Goal: Task Accomplishment & Management: Manage account settings

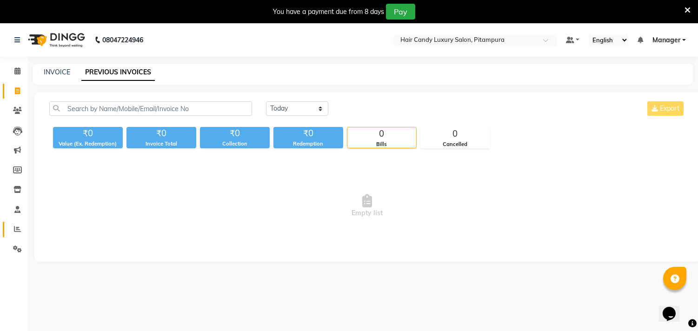
click at [15, 224] on link "Reports" at bounding box center [14, 229] width 22 height 15
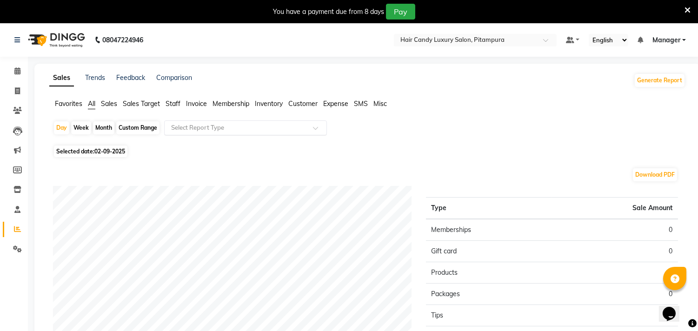
click at [207, 127] on input "text" at bounding box center [236, 127] width 134 height 9
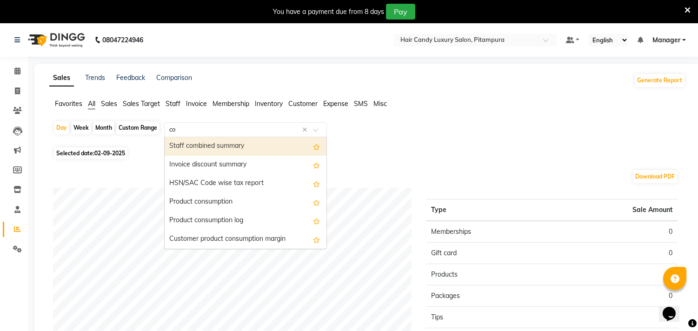
type input "com"
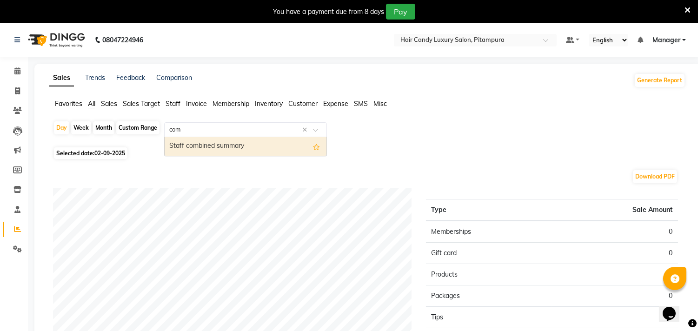
click at [208, 142] on div "Staff combined summary" at bounding box center [246, 146] width 162 height 19
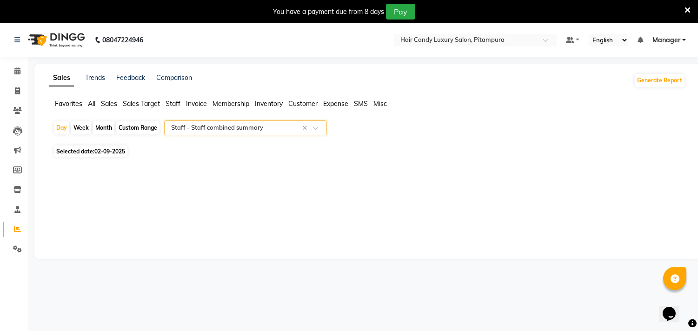
click at [128, 127] on div "Custom Range" at bounding box center [137, 127] width 43 height 13
select select "9"
select select "2025"
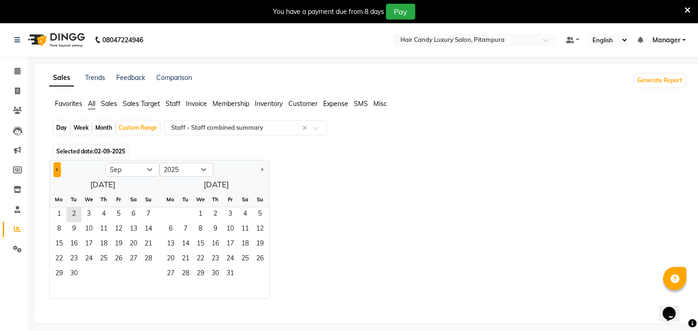
click at [57, 168] on span "Previous month" at bounding box center [57, 168] width 3 height 3
select select "8"
click at [123, 211] on span "1" at bounding box center [118, 215] width 15 height 15
click at [144, 278] on span "31" at bounding box center [148, 274] width 15 height 15
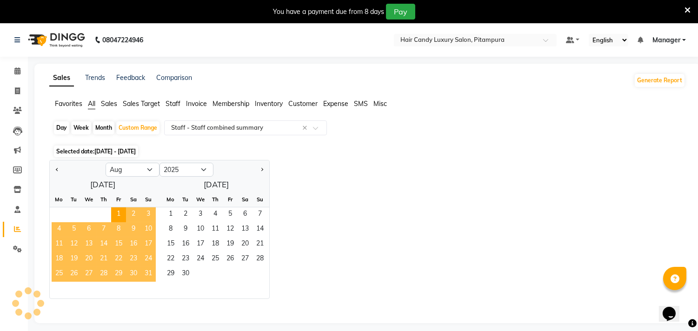
select select "filtered_report"
select select "csv"
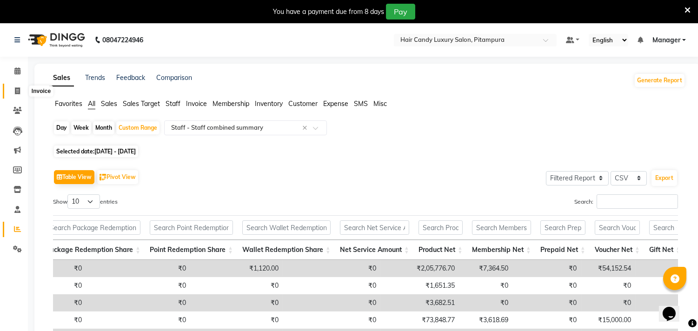
click at [14, 95] on span at bounding box center [17, 91] width 16 height 11
select select "service"
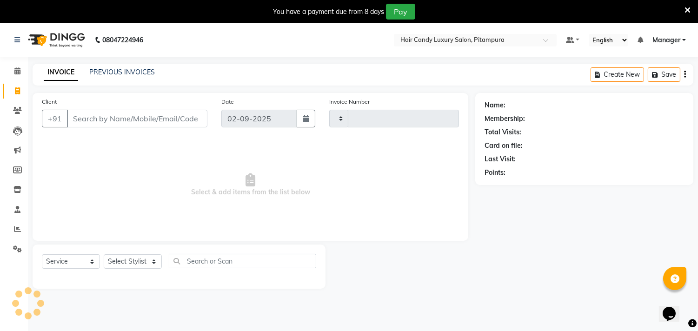
scroll to position [23, 0]
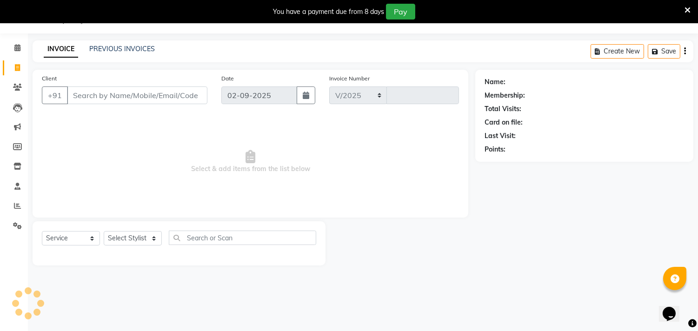
select select "4720"
type input "6065"
click at [11, 203] on span at bounding box center [17, 206] width 16 height 11
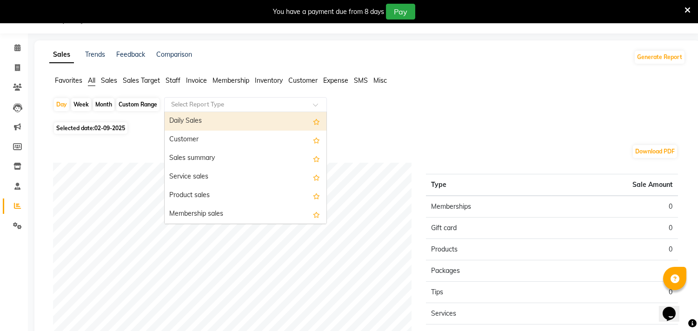
click at [275, 107] on input "text" at bounding box center [236, 104] width 134 height 9
click at [219, 101] on input "text" at bounding box center [236, 104] width 134 height 9
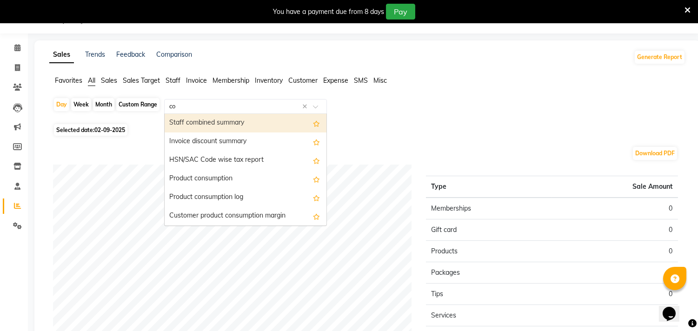
type input "com"
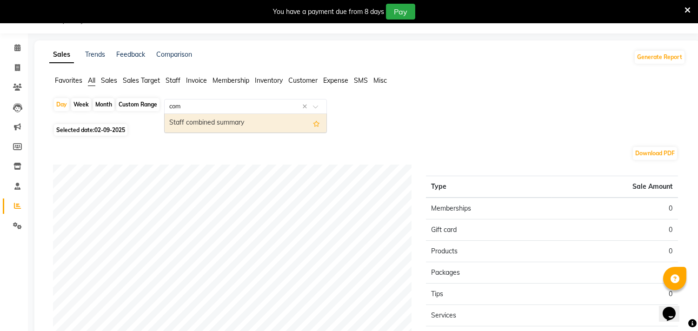
click at [214, 117] on div "Staff combined summary" at bounding box center [246, 123] width 162 height 19
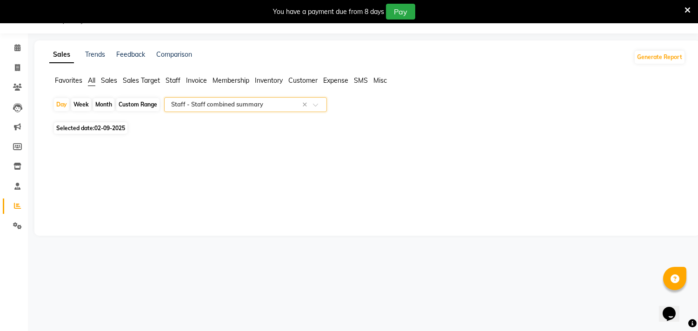
click at [138, 107] on div "Custom Range" at bounding box center [137, 104] width 43 height 13
select select "9"
select select "2025"
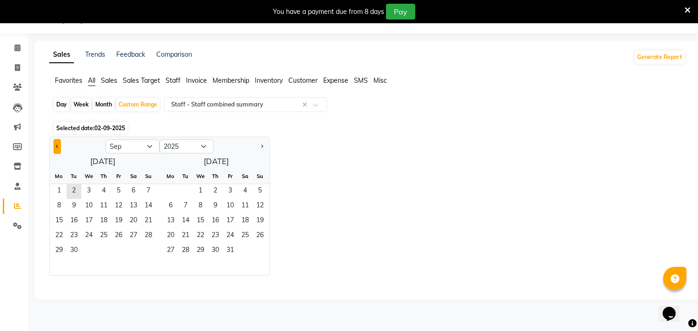
click at [54, 147] on button "Previous month" at bounding box center [57, 146] width 7 height 15
select select "8"
click at [113, 186] on span "1" at bounding box center [118, 191] width 15 height 15
click at [154, 250] on span "31" at bounding box center [148, 251] width 15 height 15
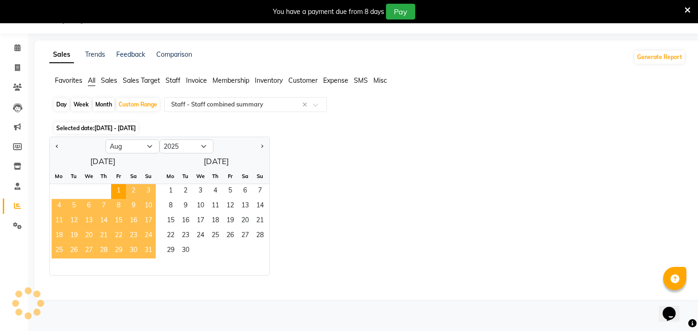
select select "filtered_report"
select select "csv"
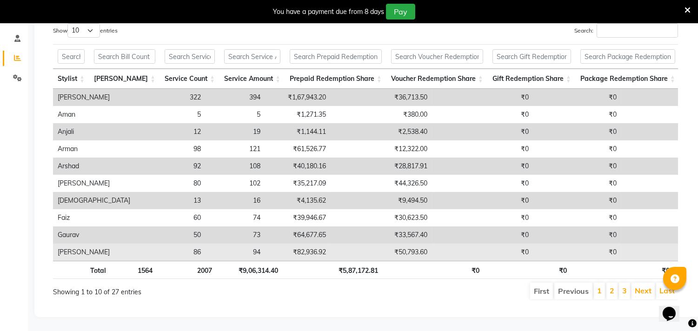
scroll to position [187, 0]
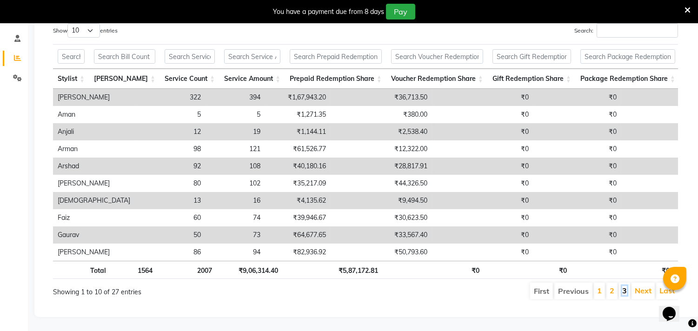
click at [625, 286] on link "3" at bounding box center [625, 290] width 5 height 9
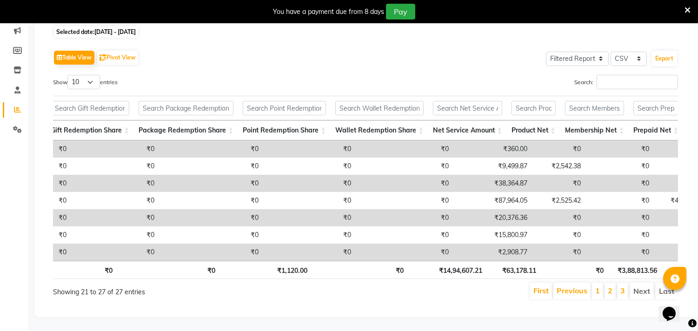
scroll to position [0, 462]
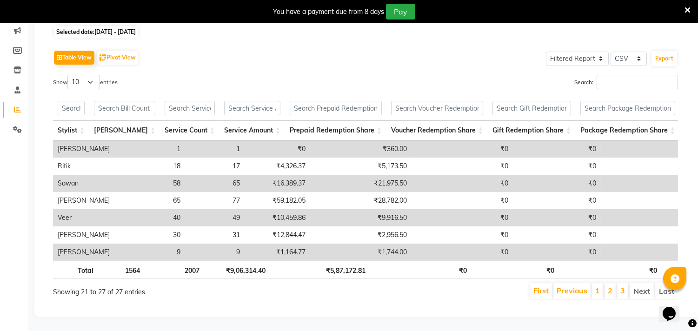
click at [608, 283] on li "2" at bounding box center [610, 291] width 11 height 17
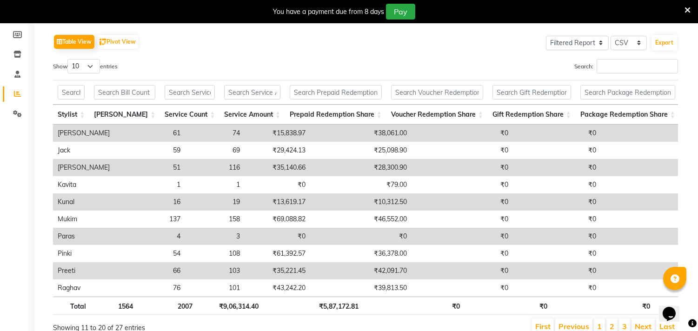
scroll to position [186, 0]
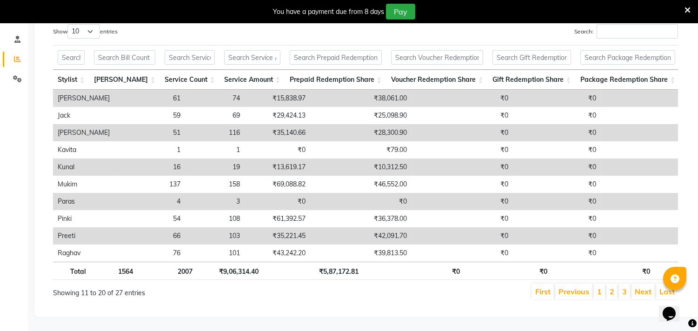
click at [601, 289] on li "1" at bounding box center [599, 292] width 11 height 16
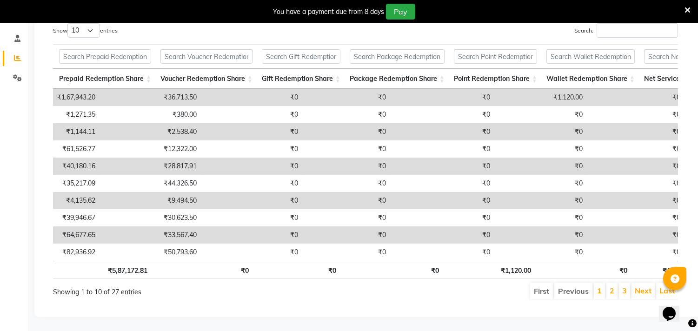
scroll to position [0, 310]
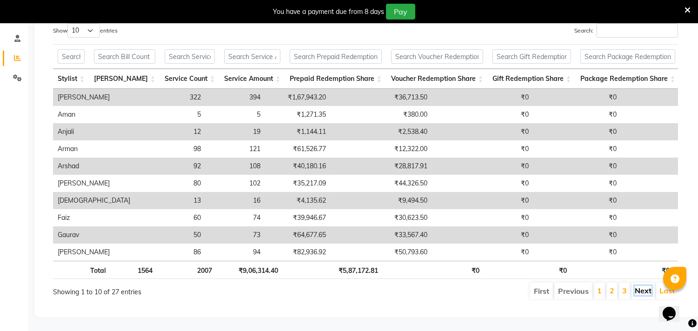
click at [638, 286] on link "Next" at bounding box center [643, 290] width 17 height 9
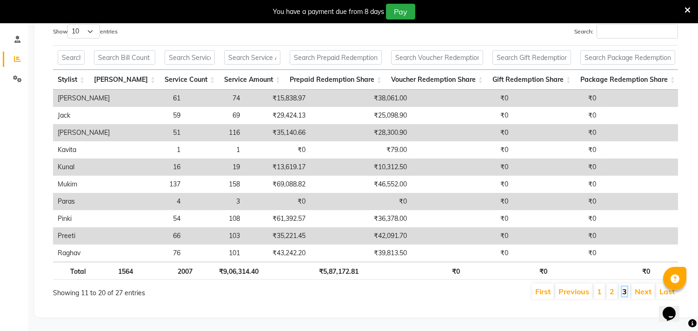
click at [624, 287] on link "3" at bounding box center [625, 291] width 5 height 9
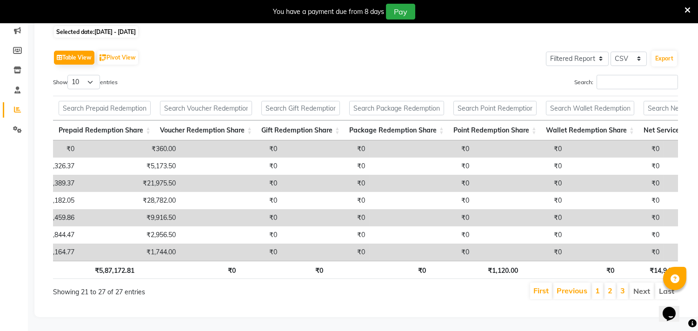
scroll to position [0, 306]
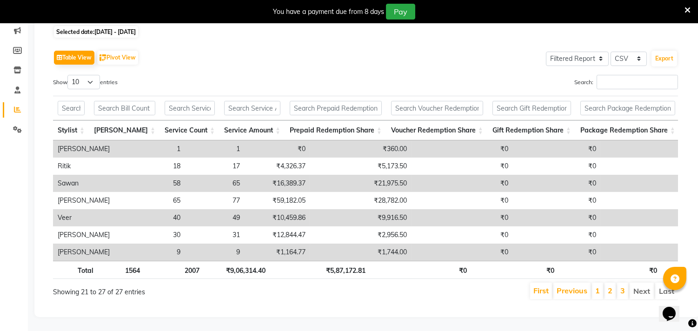
click at [601, 283] on li "1" at bounding box center [597, 291] width 11 height 17
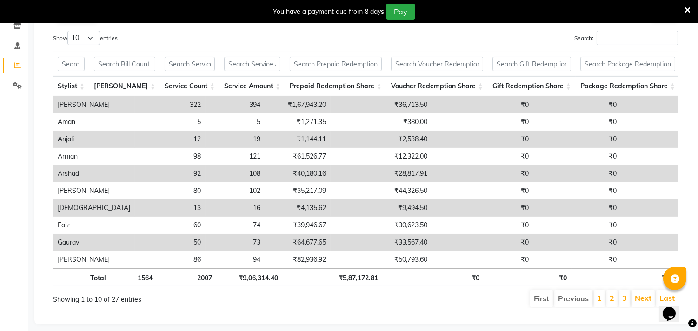
scroll to position [187, 0]
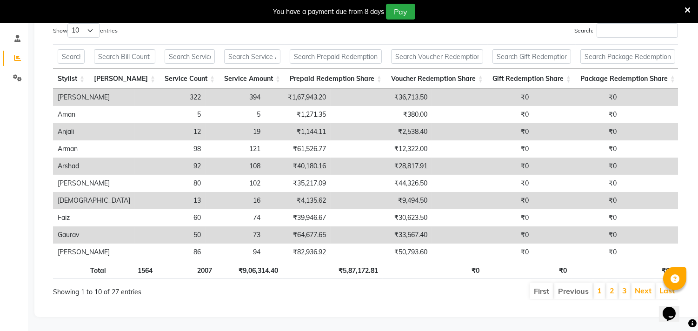
click at [619, 283] on li "3" at bounding box center [624, 291] width 11 height 17
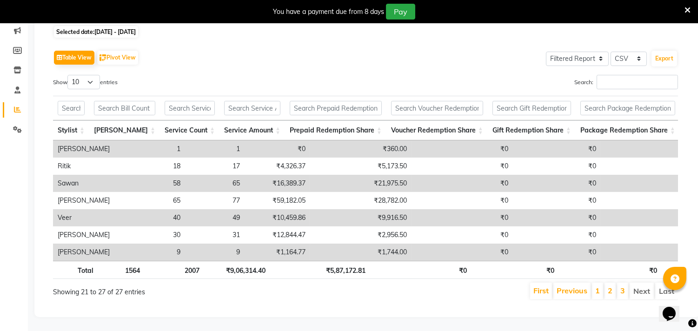
scroll to position [135, 0]
click at [610, 286] on link "2" at bounding box center [610, 290] width 5 height 9
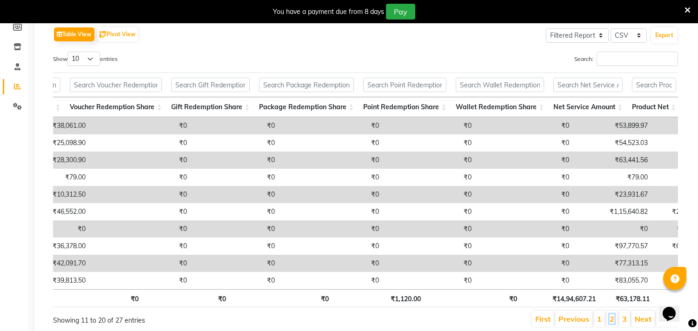
scroll to position [0, 264]
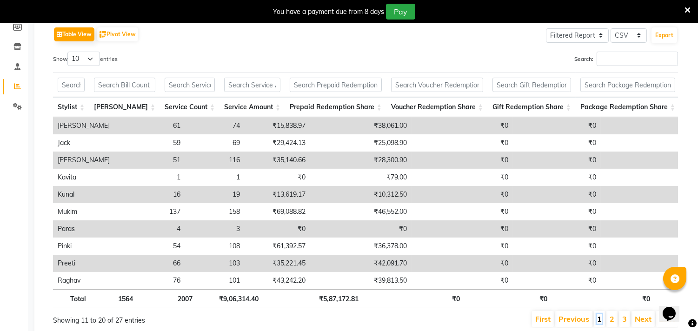
click at [602, 322] on link "1" at bounding box center [599, 319] width 5 height 9
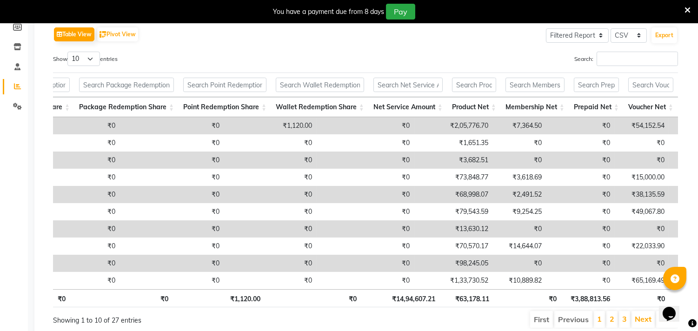
click at [634, 328] on li "Next" at bounding box center [643, 319] width 23 height 17
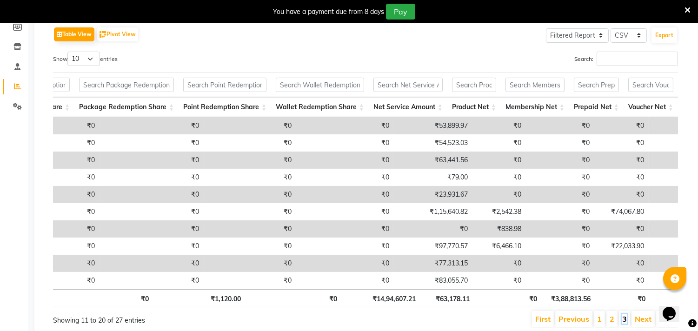
click at [625, 324] on link "3" at bounding box center [625, 319] width 5 height 9
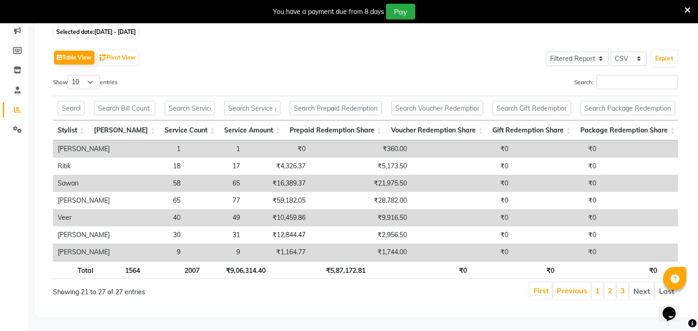
click at [608, 283] on li "2" at bounding box center [610, 291] width 11 height 17
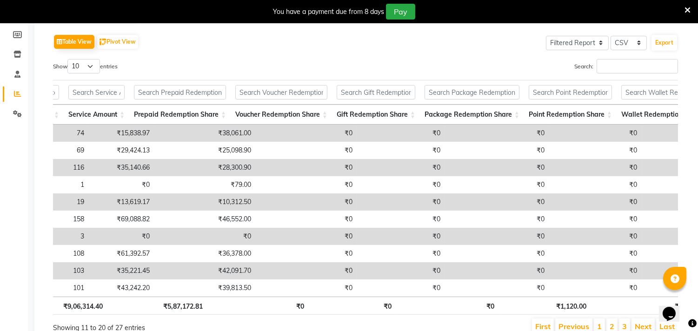
scroll to position [0, 242]
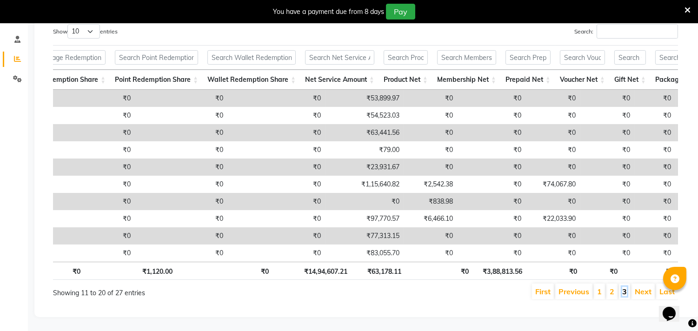
click at [626, 287] on link "3" at bounding box center [625, 291] width 5 height 9
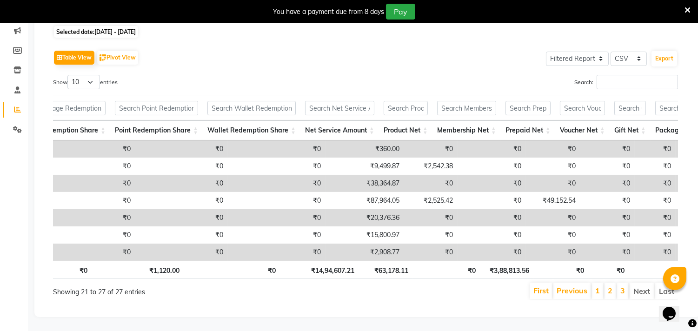
scroll to position [0, 191]
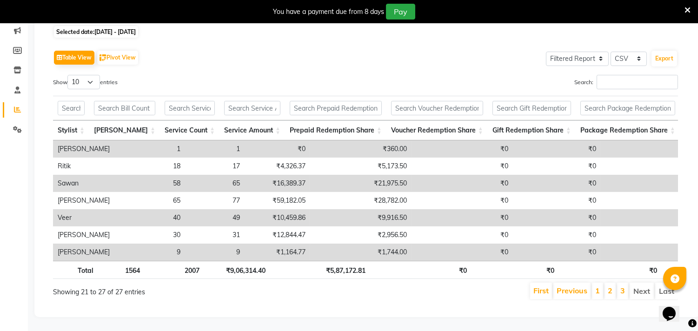
click at [612, 283] on li "2" at bounding box center [610, 291] width 11 height 17
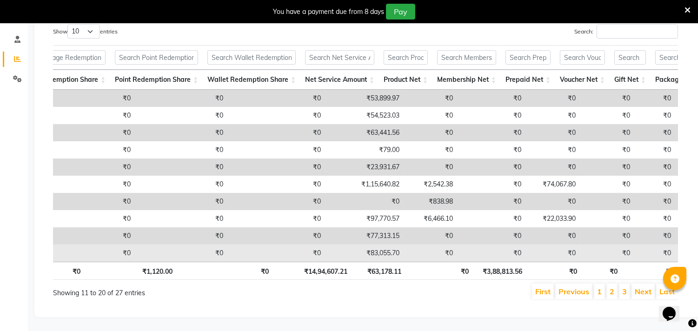
scroll to position [186, 0]
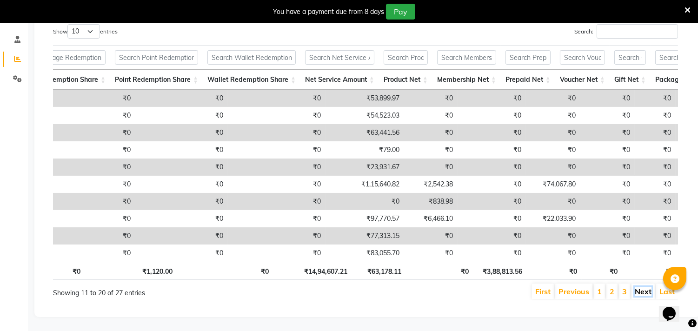
click at [640, 287] on link "Next" at bounding box center [643, 291] width 17 height 9
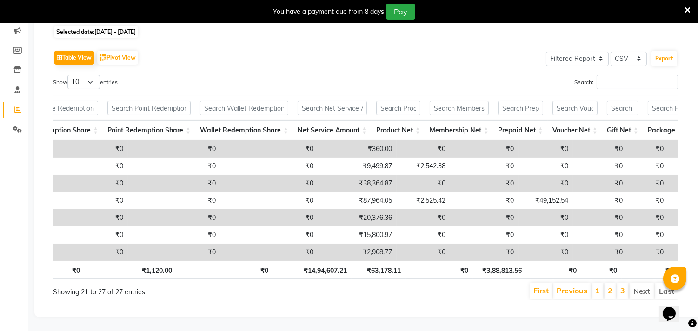
scroll to position [0, 0]
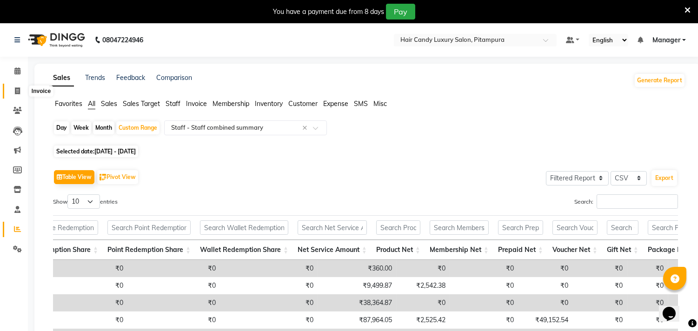
click at [13, 94] on span at bounding box center [17, 91] width 16 height 11
select select "service"
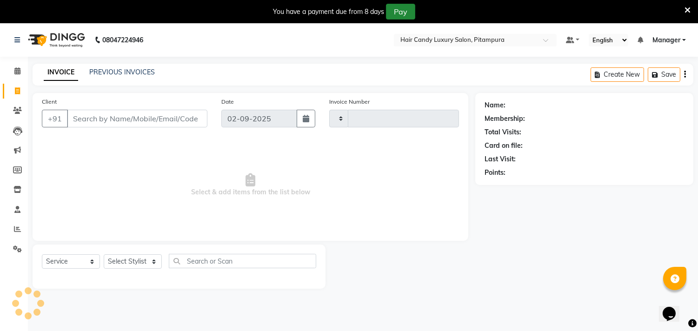
scroll to position [23, 0]
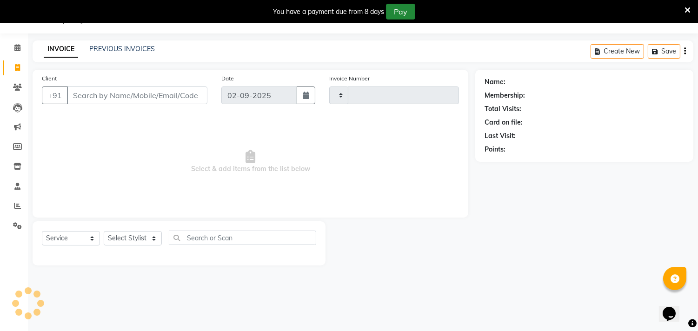
type input "6065"
select select "4720"
click at [154, 103] on input "Client" at bounding box center [137, 96] width 141 height 18
click at [134, 98] on input "Client" at bounding box center [137, 96] width 141 height 18
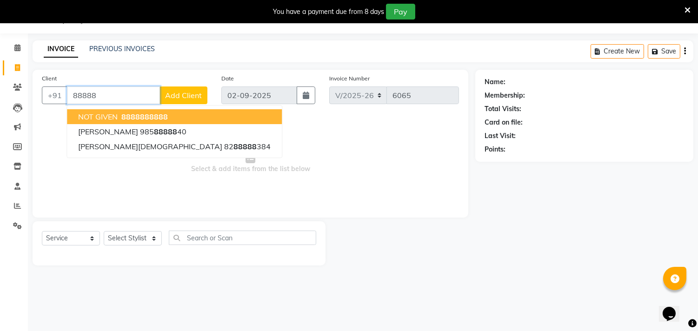
click at [140, 119] on span "88888" at bounding box center [132, 116] width 23 height 9
type input "8888888888"
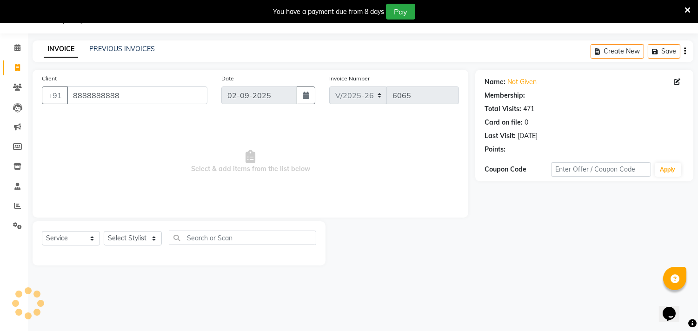
select select "1: Object"
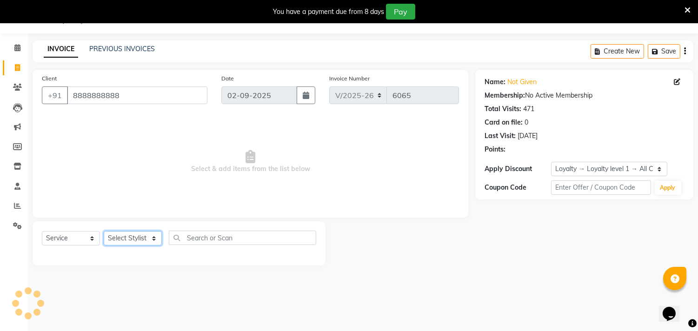
click at [124, 237] on select "Select Stylist [PERSON_NAME] [PERSON_NAME] [PERSON_NAME] [PERSON_NAME] [PERSON_…" at bounding box center [133, 238] width 58 height 14
select select "60684"
click at [104, 232] on select "Select Stylist [PERSON_NAME] [PERSON_NAME] [PERSON_NAME] [PERSON_NAME] [PERSON_…" at bounding box center [133, 238] width 58 height 14
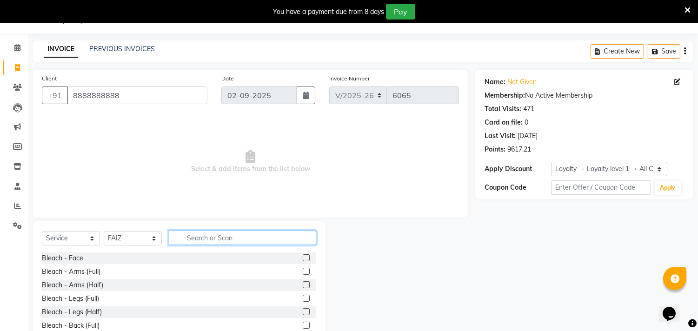
click at [241, 236] on input "text" at bounding box center [242, 238] width 147 height 14
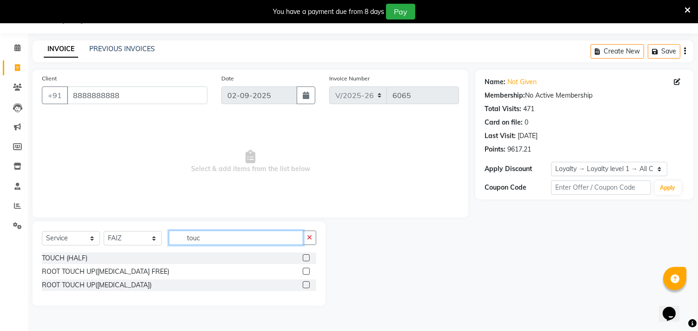
type input "touc"
click at [308, 286] on label at bounding box center [306, 284] width 7 height 7
click at [308, 286] on input "checkbox" at bounding box center [306, 285] width 6 height 6
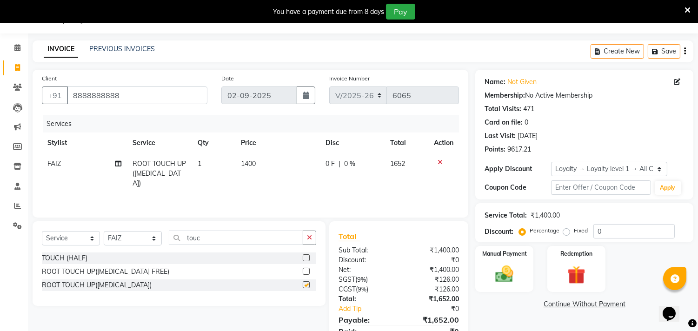
checkbox input "false"
drag, startPoint x: 216, startPoint y: 239, endPoint x: 113, endPoint y: 228, distance: 104.3
click at [113, 228] on div "Select Service Product Membership Package Voucher Prepaid Gift Card Select Styl…" at bounding box center [179, 263] width 293 height 85
click at [108, 240] on select "Select Stylist [PERSON_NAME] [PERSON_NAME] [PERSON_NAME] [PERSON_NAME] [PERSON_…" at bounding box center [133, 238] width 58 height 14
select select "28032"
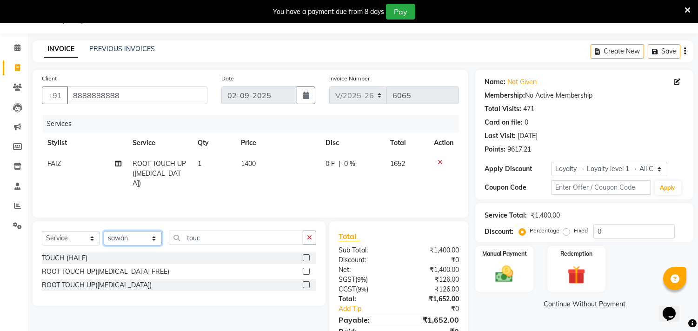
click at [104, 232] on select "Select Stylist [PERSON_NAME] [PERSON_NAME] [PERSON_NAME] [PERSON_NAME] [PERSON_…" at bounding box center [133, 238] width 58 height 14
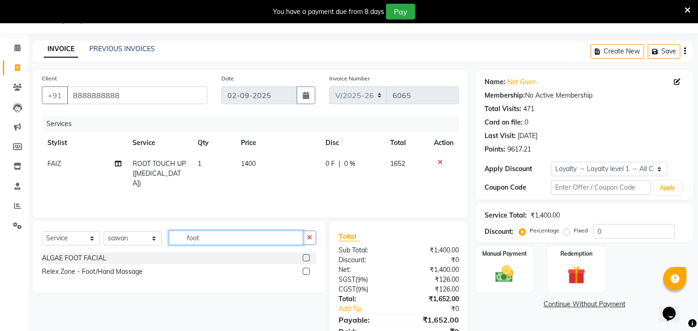
type input "foot"
click at [309, 271] on label at bounding box center [306, 271] width 7 height 7
click at [309, 271] on input "checkbox" at bounding box center [306, 272] width 6 height 6
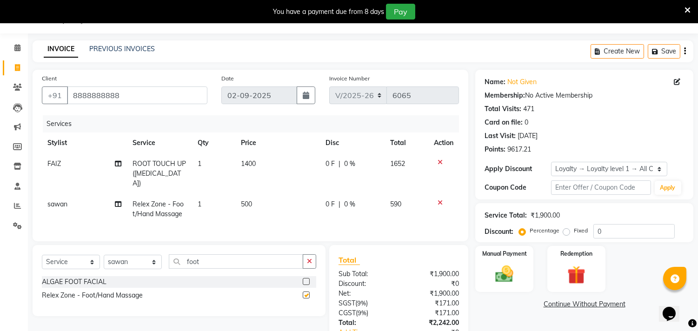
checkbox input "false"
click at [256, 194] on td "500" at bounding box center [277, 209] width 85 height 31
select select "28032"
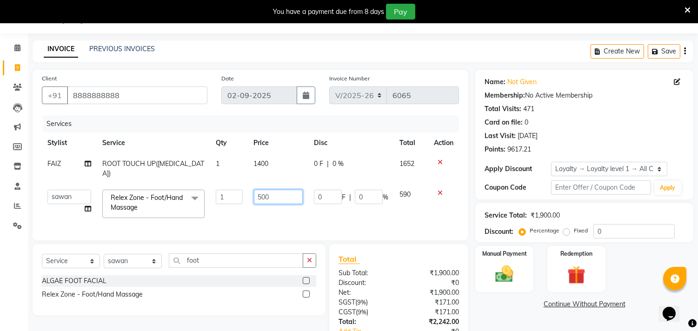
drag, startPoint x: 286, startPoint y: 187, endPoint x: 210, endPoint y: 191, distance: 76.0
click at [210, 191] on tr "[PERSON_NAME] ANJALI [PERSON_NAME] [PERSON_NAME] [PERSON_NAME] [PERSON_NAME] [P…" at bounding box center [250, 204] width 417 height 40
type input "400"
click at [634, 228] on input "0" at bounding box center [634, 231] width 81 height 14
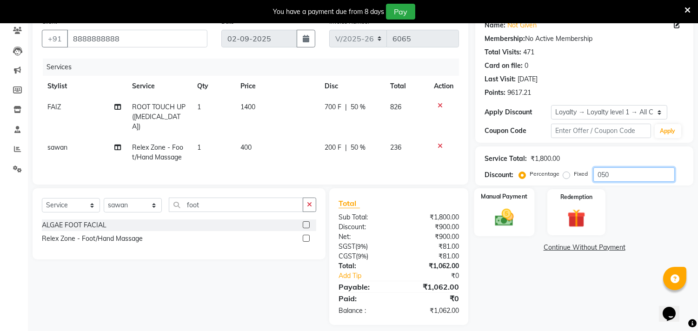
scroll to position [86, 0]
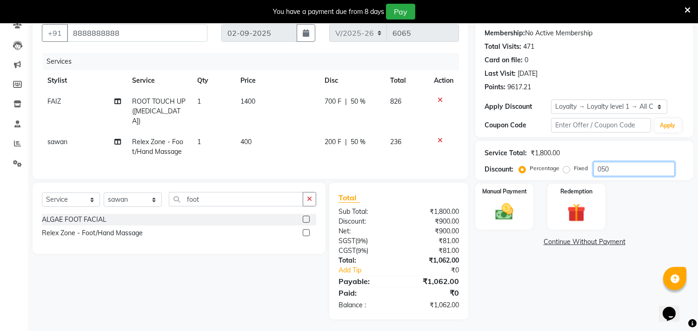
type input "050"
click at [255, 132] on td "400" at bounding box center [277, 147] width 84 height 31
select select "28032"
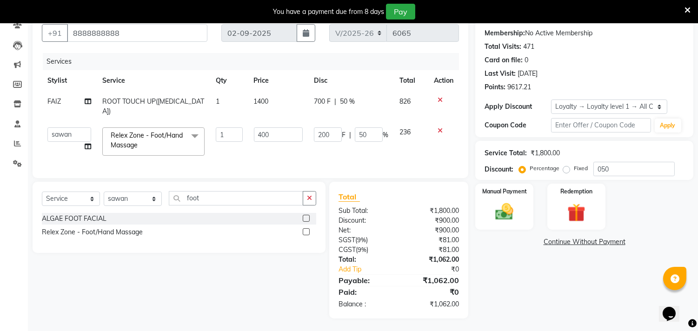
scroll to position [85, 0]
drag, startPoint x: 287, startPoint y: 122, endPoint x: 196, endPoint y: 122, distance: 90.7
click at [196, 123] on tr "[PERSON_NAME] ANJALI [PERSON_NAME] [PERSON_NAME] [PERSON_NAME] [PERSON_NAME] [P…" at bounding box center [250, 143] width 417 height 40
type input "450"
click at [589, 272] on div "Name: Not Given Membership: No Active Membership Total Visits: 471 Card on file…" at bounding box center [588, 163] width 225 height 311
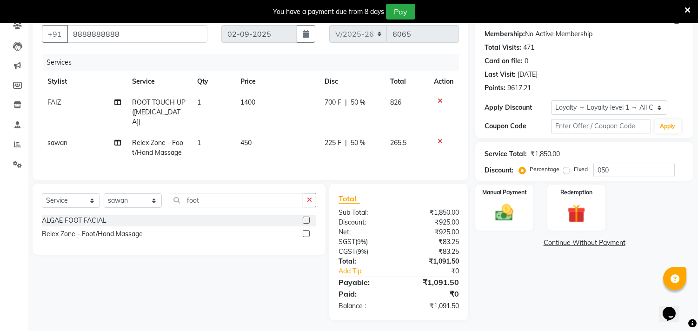
click at [255, 133] on td "450" at bounding box center [277, 148] width 84 height 31
select select "28032"
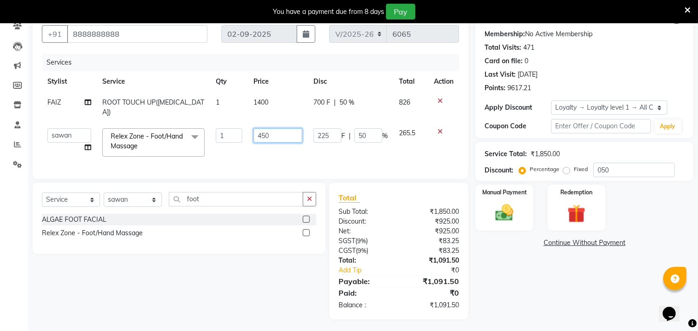
drag, startPoint x: 272, startPoint y: 124, endPoint x: 214, endPoint y: 119, distance: 57.9
click at [214, 123] on tr "[PERSON_NAME] ANJALI [PERSON_NAME] [PERSON_NAME] [PERSON_NAME] [PERSON_NAME] [P…" at bounding box center [250, 143] width 417 height 40
type input "460"
click at [254, 148] on td "460" at bounding box center [278, 143] width 60 height 40
select select "28032"
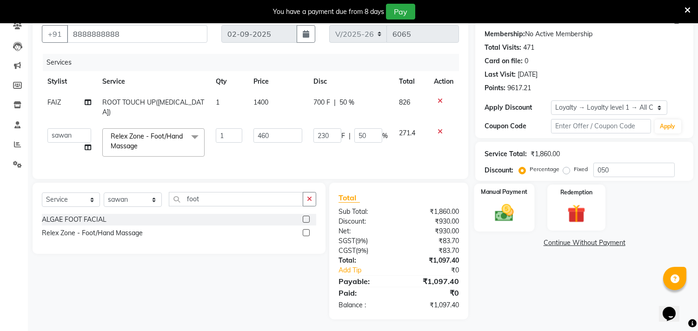
click at [517, 208] on img at bounding box center [504, 213] width 31 height 22
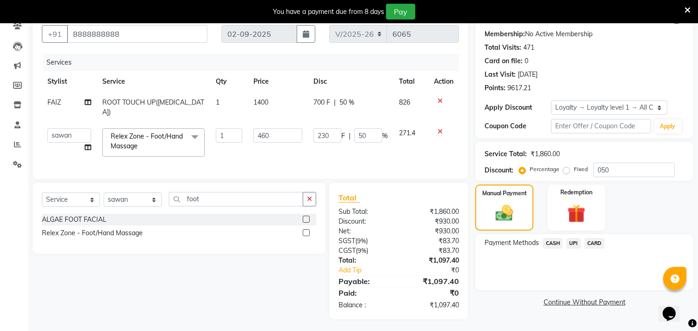
click at [560, 245] on span "CASH" at bounding box center [553, 243] width 20 height 11
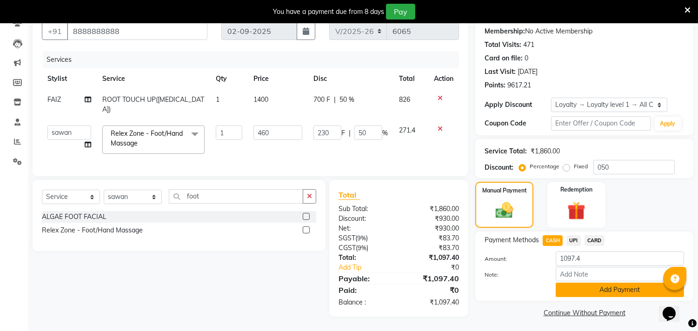
scroll to position [90, 0]
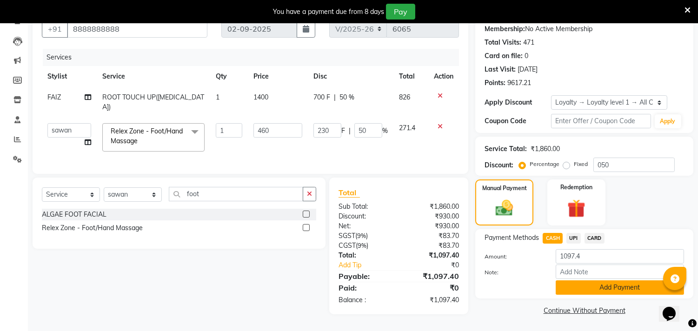
click at [596, 283] on button "Add Payment" at bounding box center [620, 288] width 128 height 14
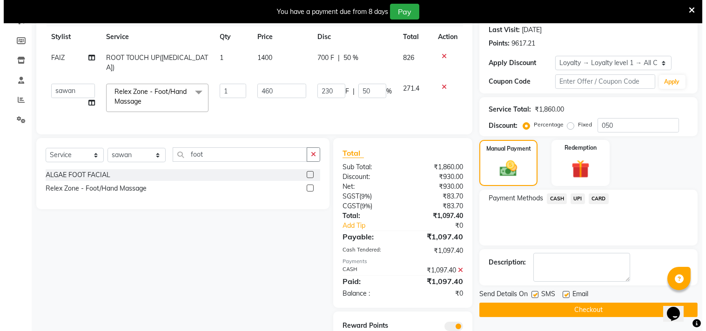
scroll to position [164, 0]
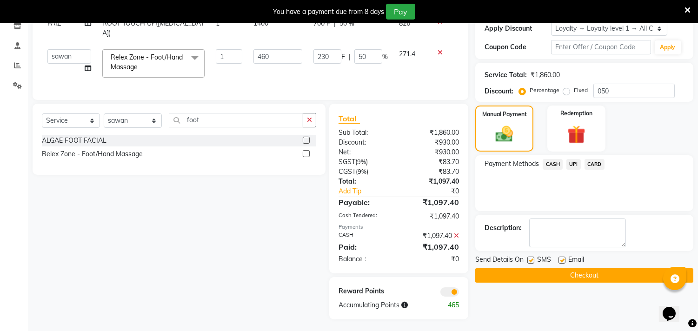
click at [455, 292] on span at bounding box center [450, 292] width 19 height 9
click at [459, 294] on input "checkbox" at bounding box center [459, 294] width 0 height 0
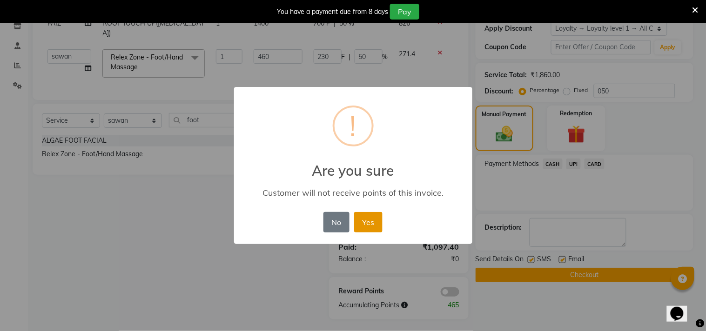
click at [370, 227] on button "Yes" at bounding box center [368, 222] width 28 height 20
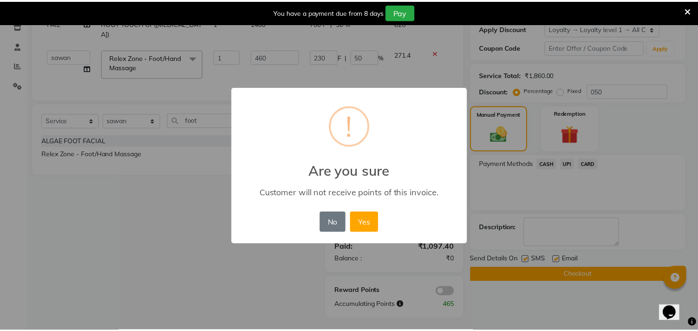
scroll to position [150, 0]
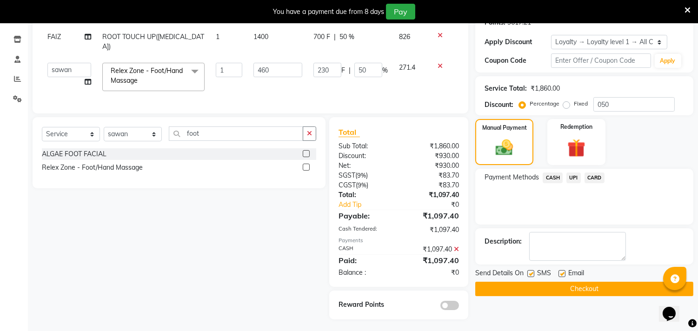
click at [536, 286] on button "Checkout" at bounding box center [585, 289] width 218 height 14
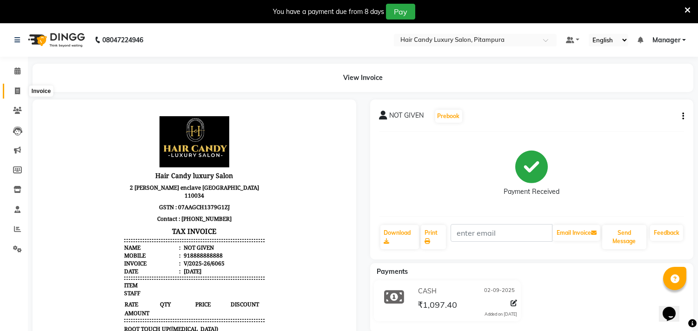
click at [15, 89] on icon at bounding box center [17, 90] width 5 height 7
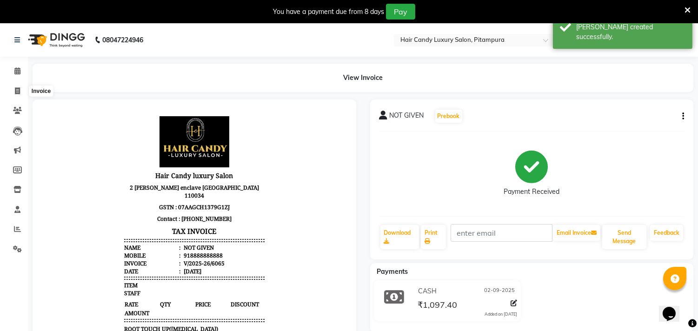
select select "service"
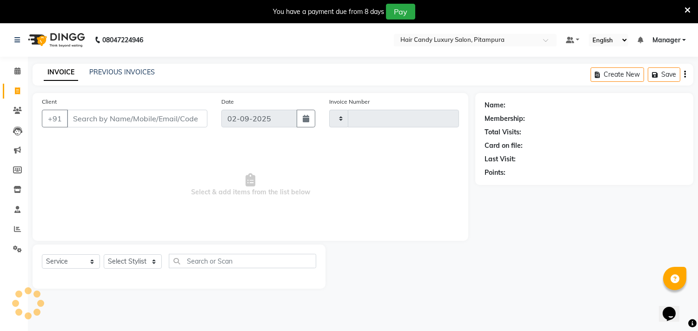
scroll to position [23, 0]
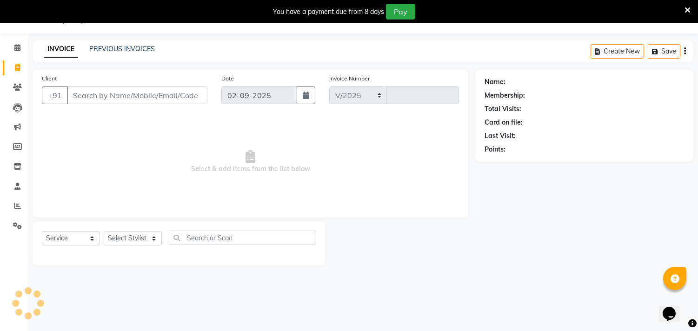
select select "4720"
type input "6066"
type input "7"
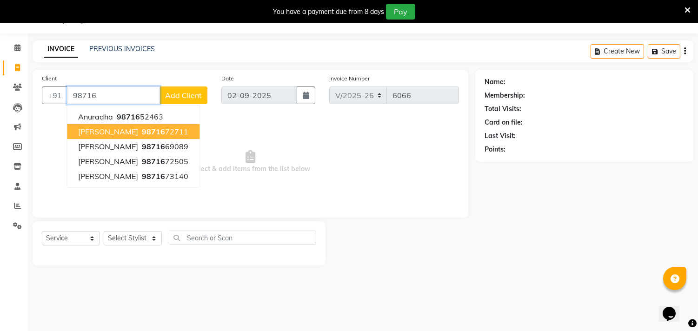
click at [142, 132] on span "98716" at bounding box center [153, 131] width 23 height 9
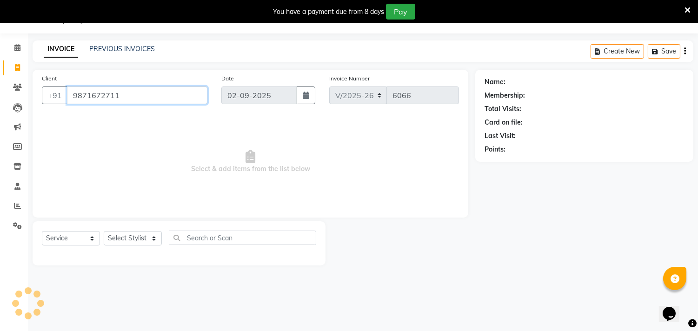
type input "9871672711"
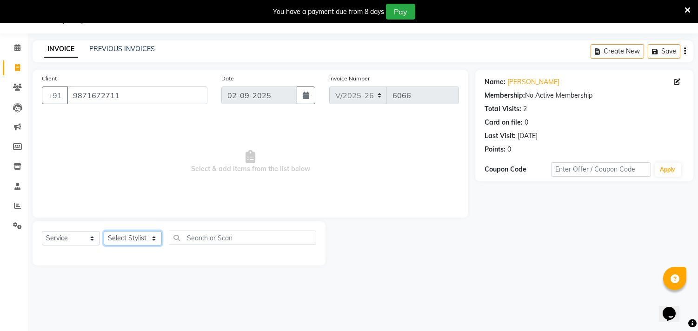
click at [126, 239] on select "Select Stylist [PERSON_NAME] [PERSON_NAME] [PERSON_NAME] [PERSON_NAME] [PERSON_…" at bounding box center [133, 238] width 58 height 14
select select "28023"
click at [104, 232] on select "Select Stylist [PERSON_NAME] [PERSON_NAME] [PERSON_NAME] [PERSON_NAME] [PERSON_…" at bounding box center [133, 238] width 58 height 14
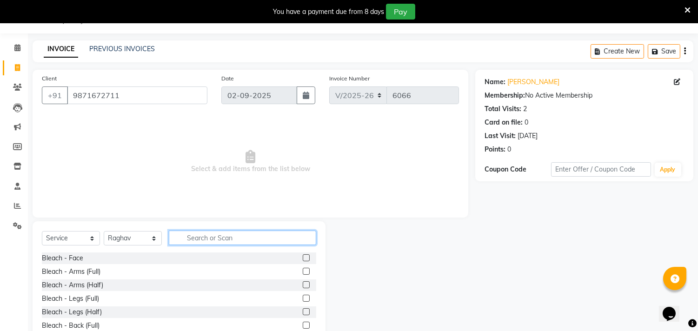
click at [202, 237] on input "text" at bounding box center [242, 238] width 147 height 14
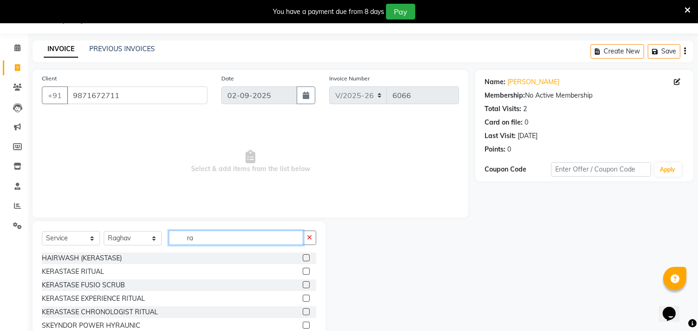
type input "r"
type input "was"
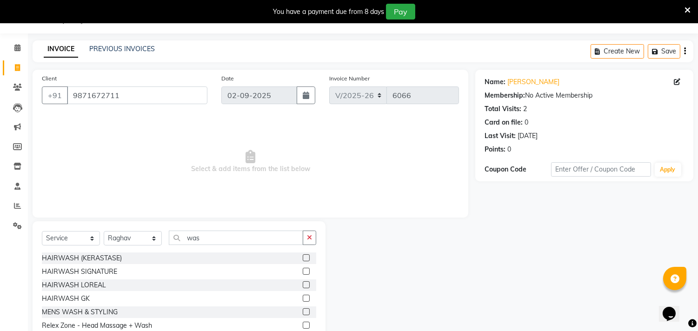
click at [303, 285] on label at bounding box center [306, 284] width 7 height 7
click at [303, 285] on input "checkbox" at bounding box center [306, 285] width 6 height 6
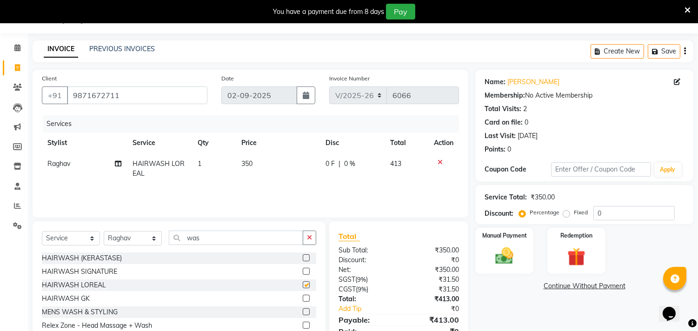
checkbox input "false"
drag, startPoint x: 211, startPoint y: 238, endPoint x: 180, endPoint y: 238, distance: 31.2
click at [180, 238] on input "was" at bounding box center [236, 238] width 134 height 14
click at [212, 235] on input "was" at bounding box center [236, 238] width 134 height 14
click at [436, 164] on div at bounding box center [444, 162] width 20 height 7
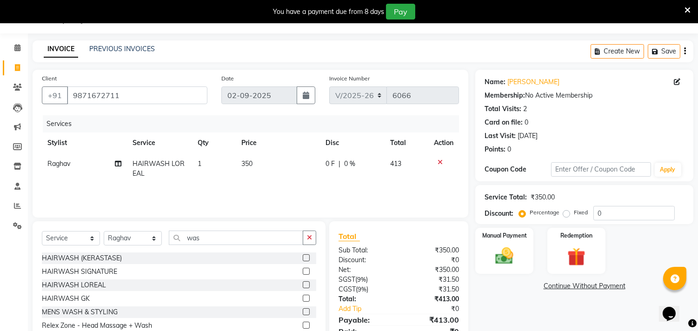
click at [441, 159] on icon at bounding box center [440, 162] width 5 height 7
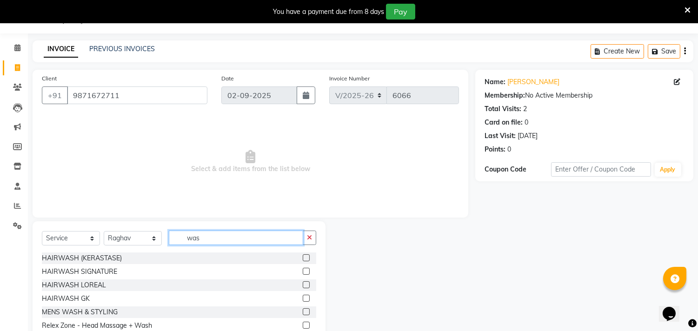
drag, startPoint x: 208, startPoint y: 236, endPoint x: 163, endPoint y: 235, distance: 45.1
click at [163, 235] on div "Select Service Product Membership Package Voucher Prepaid Gift Card Select Styl…" at bounding box center [179, 242] width 275 height 22
type input "mass"
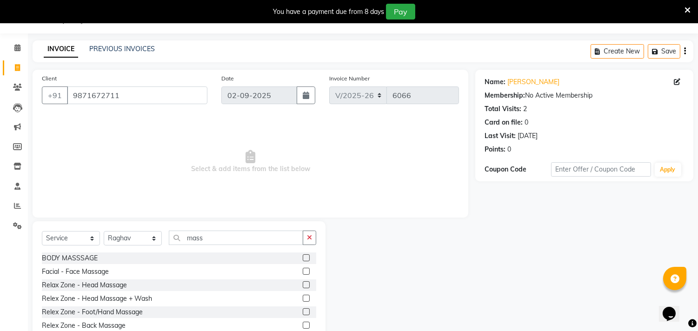
click at [306, 285] on label at bounding box center [306, 284] width 7 height 7
click at [306, 285] on input "checkbox" at bounding box center [306, 285] width 6 height 6
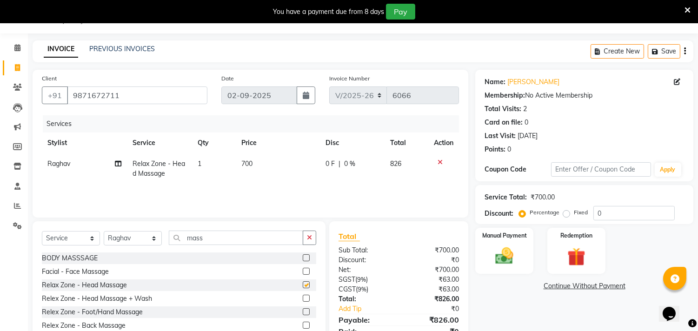
checkbox input "false"
click at [254, 159] on td "700" at bounding box center [278, 169] width 84 height 31
select select "28023"
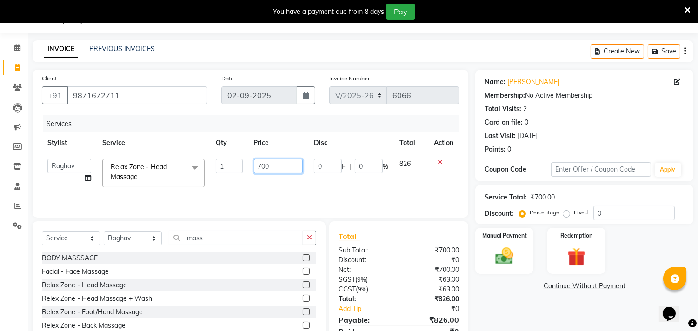
drag, startPoint x: 288, startPoint y: 168, endPoint x: 247, endPoint y: 168, distance: 40.5
click at [247, 168] on tr "[PERSON_NAME] ANJALI [PERSON_NAME] [PERSON_NAME] [PERSON_NAME] [PERSON_NAME] [P…" at bounding box center [250, 174] width 417 height 40
type input "500"
click at [628, 219] on input "0" at bounding box center [634, 213] width 81 height 14
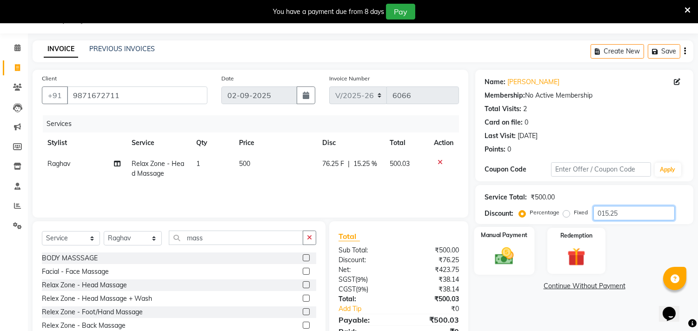
type input "015.25"
click at [506, 255] on img at bounding box center [504, 257] width 31 height 22
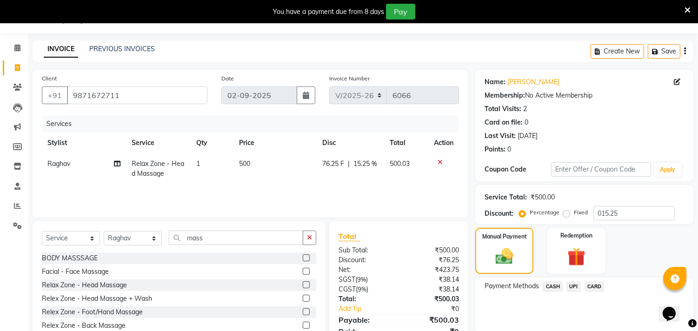
click at [551, 284] on span "CASH" at bounding box center [553, 286] width 20 height 11
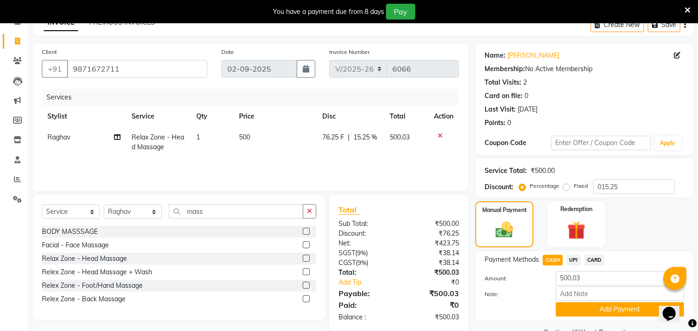
scroll to position [72, 0]
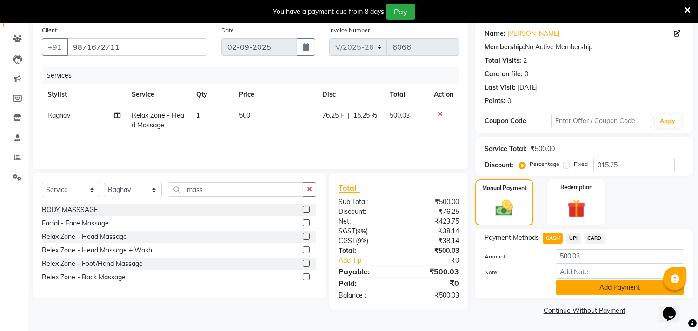
click at [583, 287] on button "Add Payment" at bounding box center [620, 288] width 128 height 14
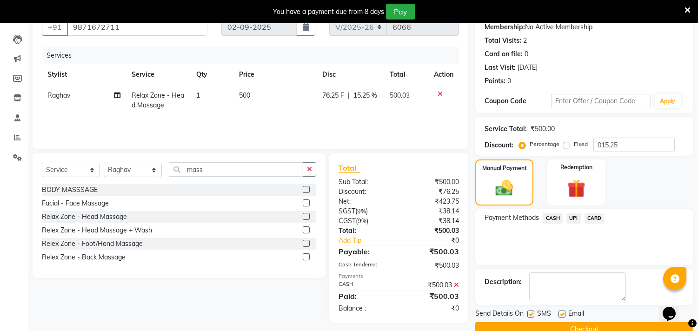
scroll to position [110, 0]
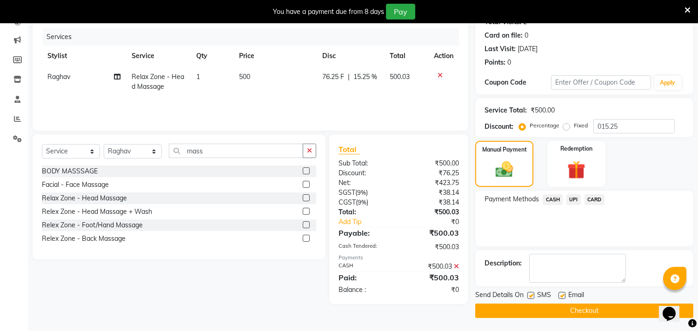
click at [523, 313] on button "Checkout" at bounding box center [585, 311] width 218 height 14
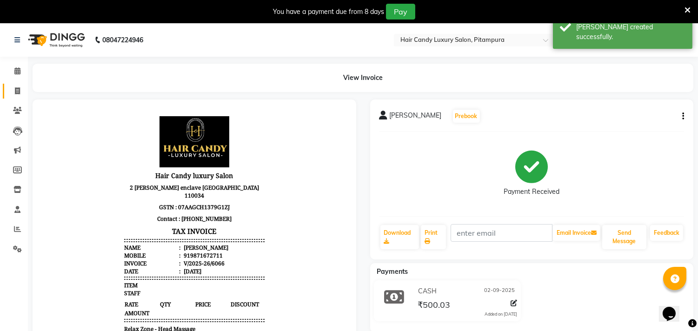
click at [20, 84] on link "Invoice" at bounding box center [14, 91] width 22 height 15
select select "service"
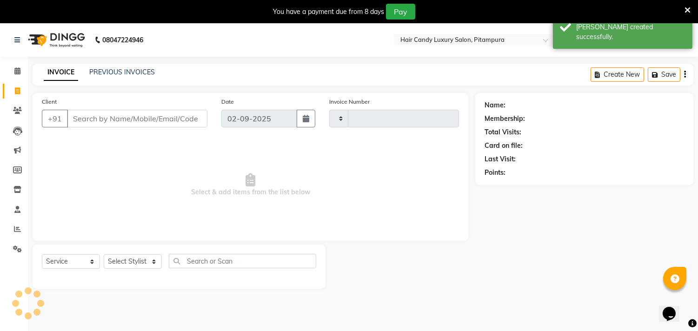
type input "6067"
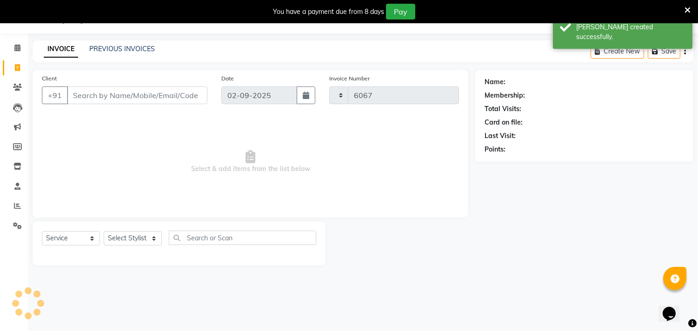
select select "4720"
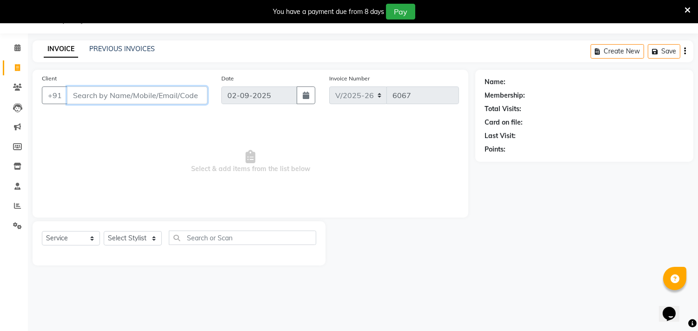
click at [165, 92] on input "Client" at bounding box center [137, 96] width 141 height 18
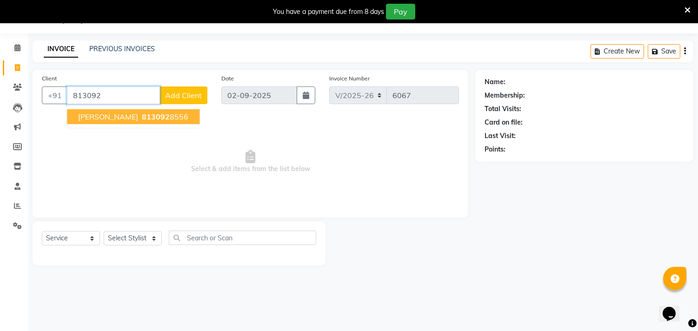
click at [94, 114] on span "[PERSON_NAME]" at bounding box center [108, 116] width 60 height 9
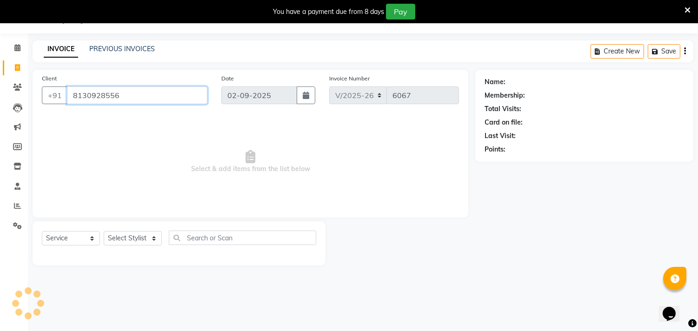
type input "8130928556"
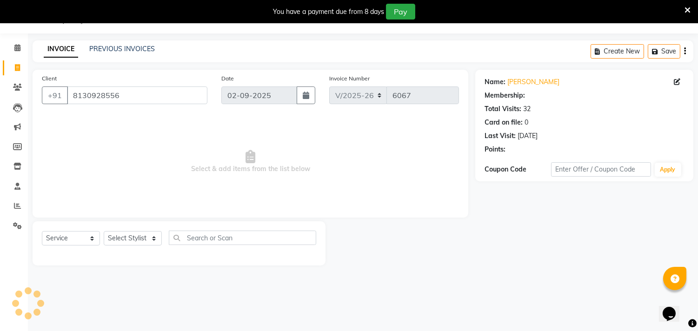
select select "1: Object"
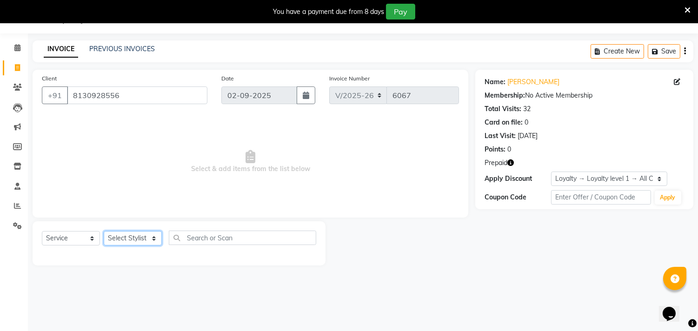
click at [136, 240] on select "Select Stylist [PERSON_NAME] [PERSON_NAME] [PERSON_NAME] [PERSON_NAME] [PERSON_…" at bounding box center [133, 238] width 58 height 14
select select "28032"
click at [104, 232] on select "Select Stylist [PERSON_NAME] [PERSON_NAME] [PERSON_NAME] [PERSON_NAME] [PERSON_…" at bounding box center [133, 238] width 58 height 14
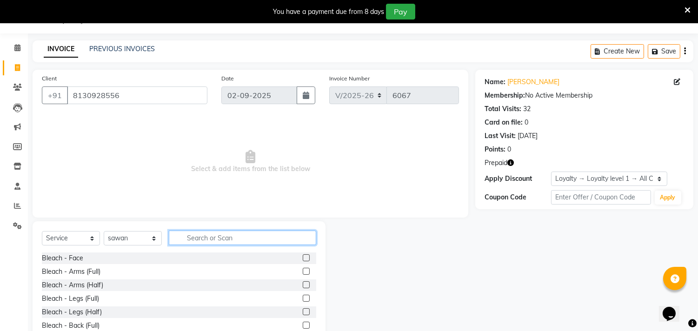
click at [214, 239] on input "text" at bounding box center [242, 238] width 147 height 14
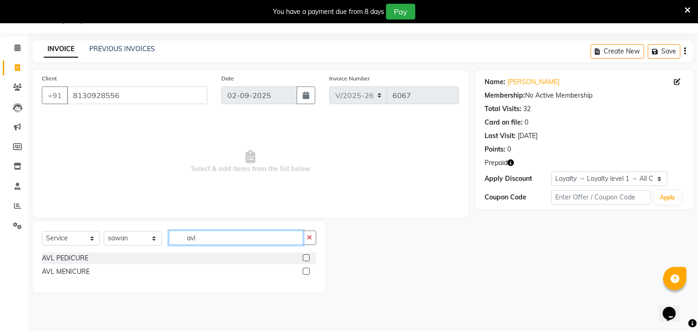
type input "avl"
click at [308, 257] on label at bounding box center [306, 258] width 7 height 7
click at [308, 257] on input "checkbox" at bounding box center [306, 258] width 6 height 6
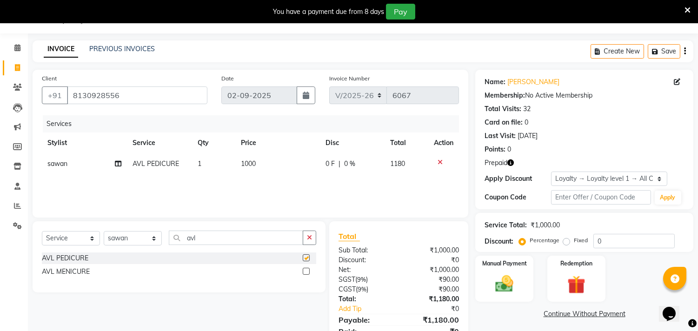
checkbox input "false"
click at [576, 285] on img at bounding box center [576, 285] width 31 height 23
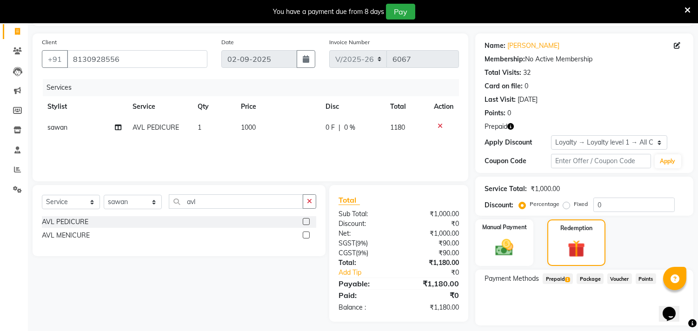
scroll to position [86, 0]
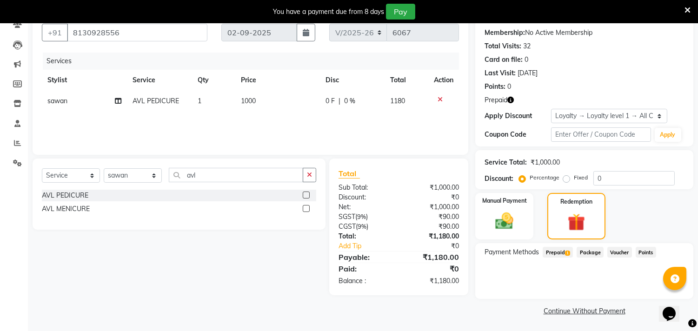
click at [563, 248] on span "Prepaid 1" at bounding box center [558, 252] width 30 height 11
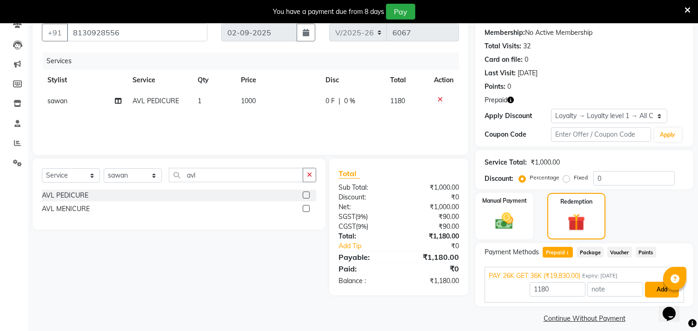
click at [655, 283] on button "Add" at bounding box center [662, 290] width 34 height 16
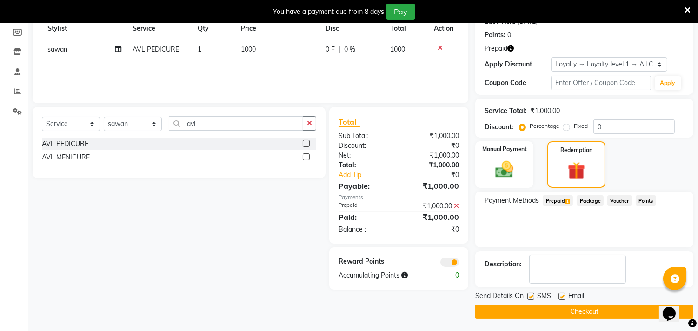
scroll to position [139, 0]
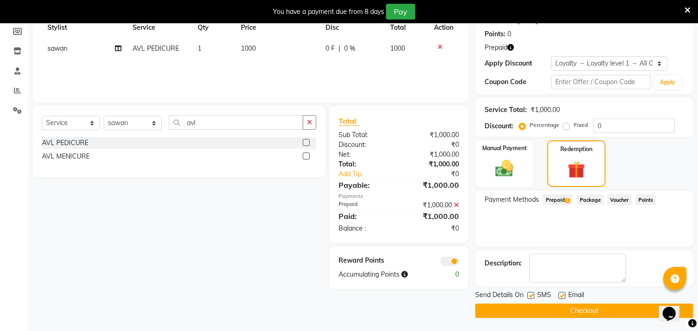
click at [559, 306] on button "Checkout" at bounding box center [585, 311] width 218 height 14
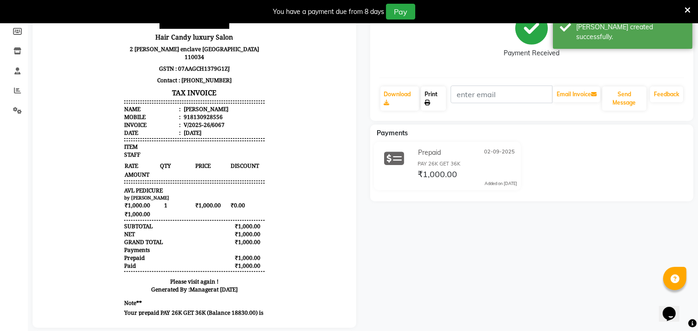
click at [443, 95] on link "Print" at bounding box center [433, 99] width 25 height 24
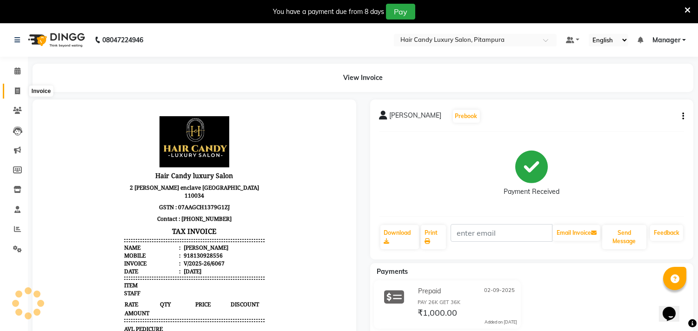
click at [17, 90] on icon at bounding box center [17, 90] width 5 height 7
select select "service"
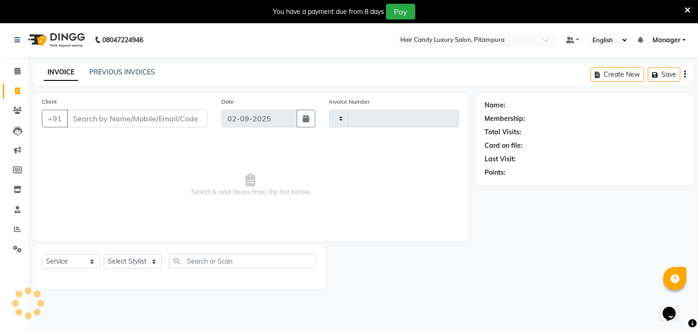
scroll to position [23, 0]
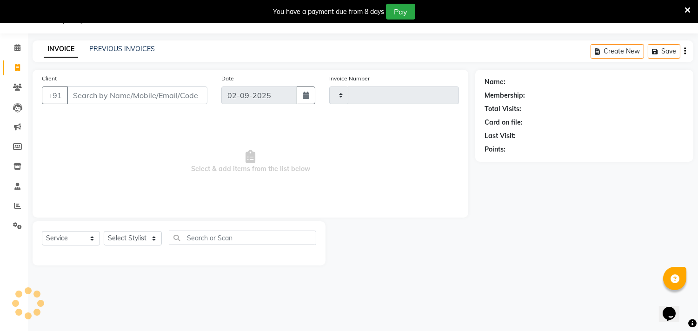
click at [154, 102] on input "Client" at bounding box center [137, 96] width 141 height 18
type input "bips"
type input "6069"
select select "4720"
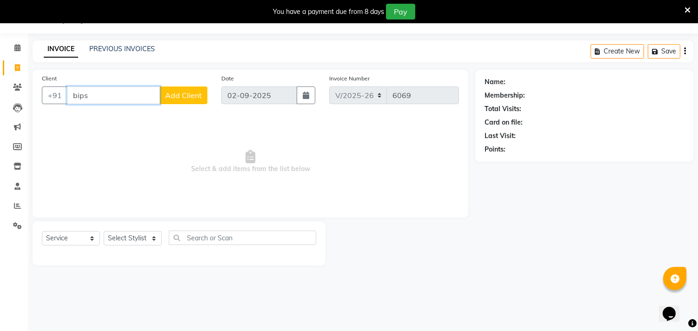
click at [99, 92] on input "bips" at bounding box center [113, 96] width 93 height 18
type input "b"
click at [118, 116] on ngb-highlight "9811566553" at bounding box center [123, 116] width 47 height 9
type input "9811566553"
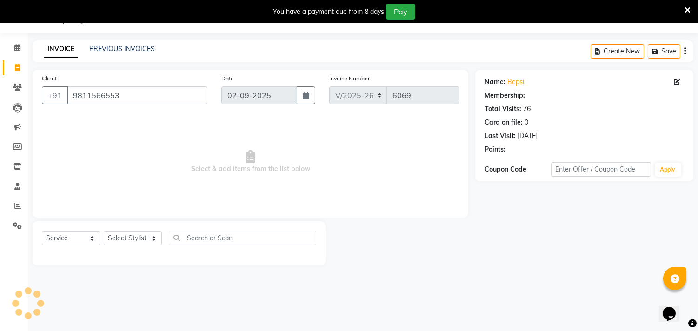
select select "1: Object"
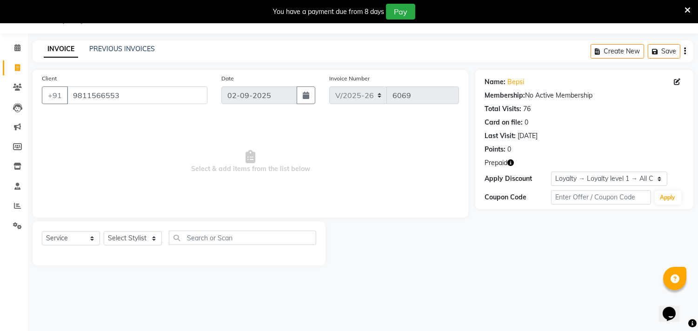
click at [513, 163] on icon "button" at bounding box center [511, 163] width 7 height 7
click at [428, 259] on div at bounding box center [401, 243] width 150 height 44
click at [132, 240] on select "Select Stylist [PERSON_NAME] [PERSON_NAME] [PERSON_NAME] [PERSON_NAME] [PERSON_…" at bounding box center [133, 238] width 58 height 14
select select "60684"
click at [104, 232] on select "Select Stylist [PERSON_NAME] [PERSON_NAME] [PERSON_NAME] [PERSON_NAME] [PERSON_…" at bounding box center [133, 238] width 58 height 14
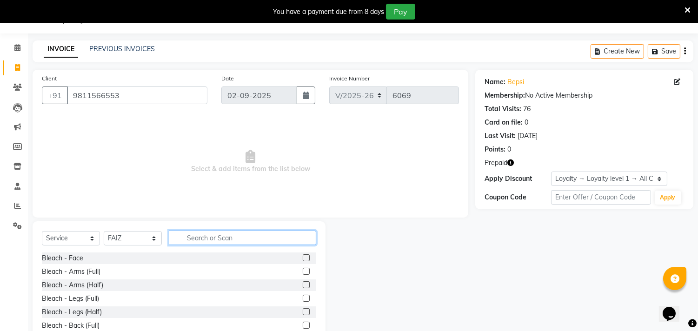
click at [215, 239] on input "text" at bounding box center [242, 238] width 147 height 14
type input "wash"
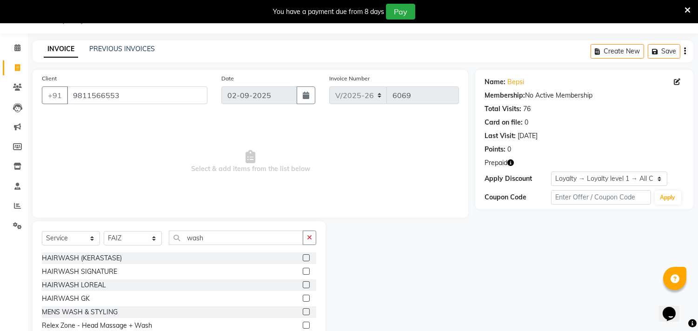
click at [303, 257] on label at bounding box center [306, 258] width 7 height 7
click at [303, 257] on input "checkbox" at bounding box center [306, 258] width 6 height 6
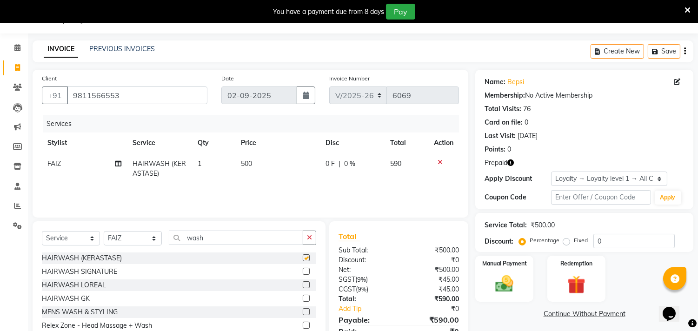
checkbox input "false"
click at [574, 290] on img at bounding box center [576, 285] width 31 height 23
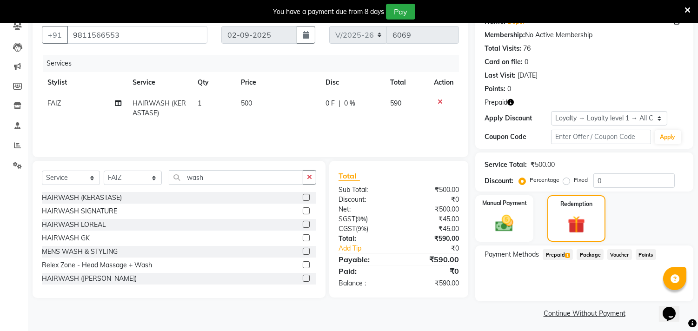
scroll to position [86, 0]
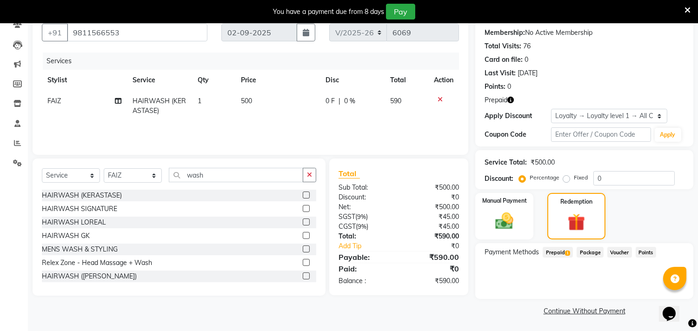
click at [565, 249] on span "Prepaid 1" at bounding box center [558, 252] width 30 height 11
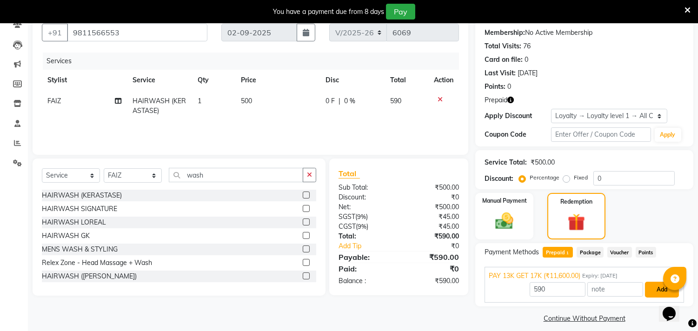
click at [651, 291] on button "Add" at bounding box center [662, 290] width 34 height 16
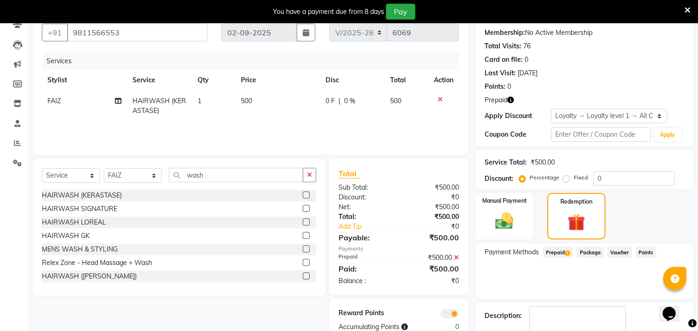
scroll to position [139, 0]
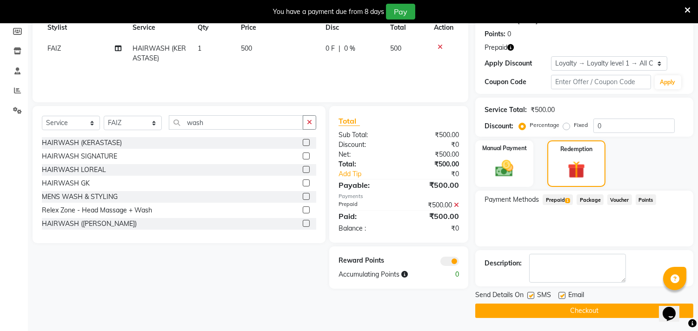
click at [513, 310] on button "Checkout" at bounding box center [585, 311] width 218 height 14
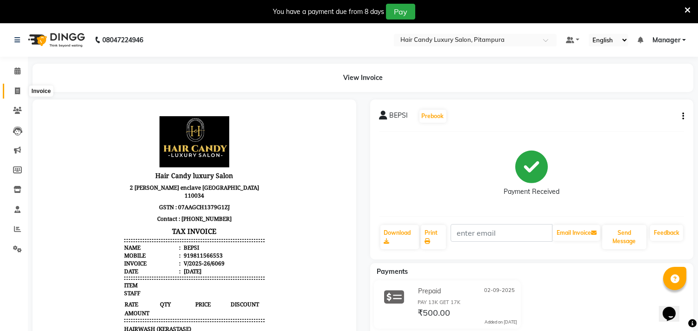
click at [16, 86] on span at bounding box center [17, 91] width 16 height 11
select select "service"
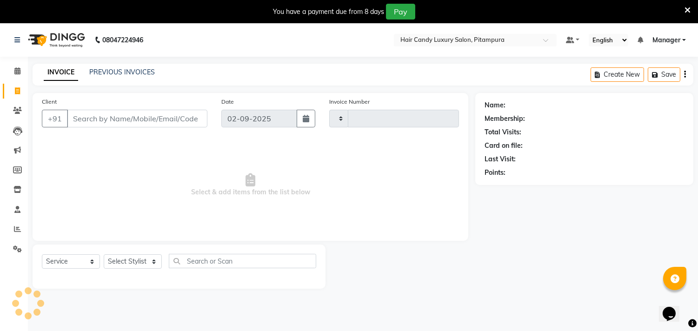
scroll to position [23, 0]
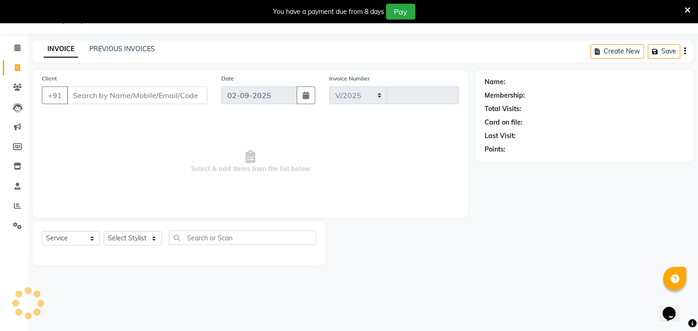
select select "4720"
type input "6070"
click at [142, 94] on input "Client" at bounding box center [137, 96] width 141 height 18
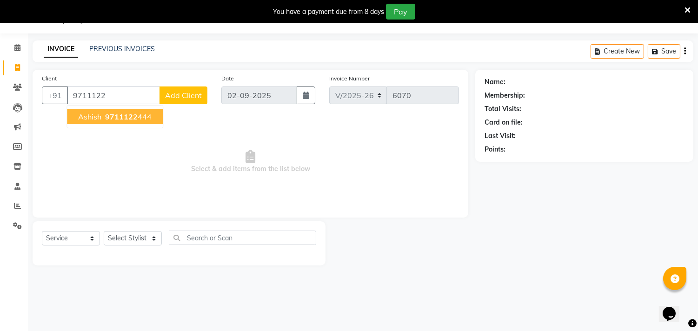
click at [104, 116] on ngb-highlight "9711122 444" at bounding box center [127, 116] width 48 height 9
type input "9711122444"
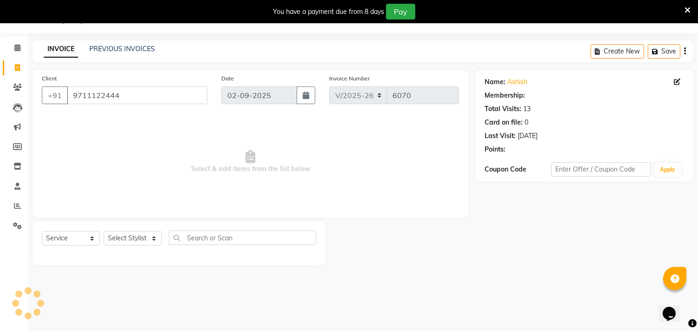
select select "1: Object"
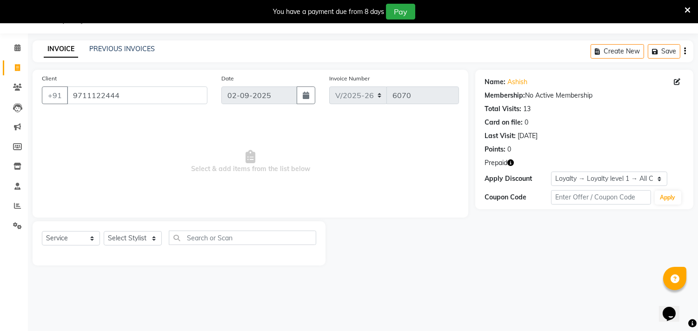
click at [511, 164] on icon "button" at bounding box center [511, 163] width 7 height 7
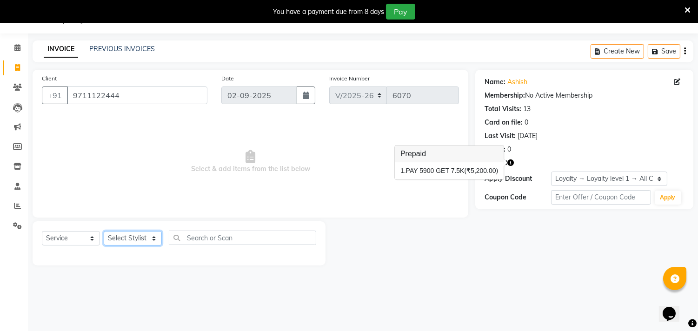
click at [113, 241] on select "Select Stylist [PERSON_NAME] [PERSON_NAME] [PERSON_NAME] [PERSON_NAME] [PERSON_…" at bounding box center [133, 238] width 58 height 14
select select "28029"
click at [104, 232] on select "Select Stylist [PERSON_NAME] [PERSON_NAME] [PERSON_NAME] [PERSON_NAME] [PERSON_…" at bounding box center [133, 238] width 58 height 14
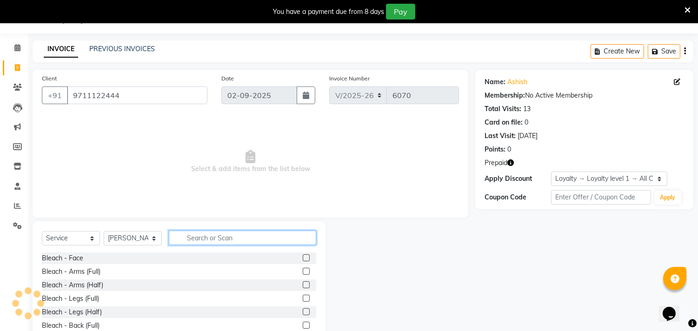
click at [238, 234] on input "text" at bounding box center [242, 238] width 147 height 14
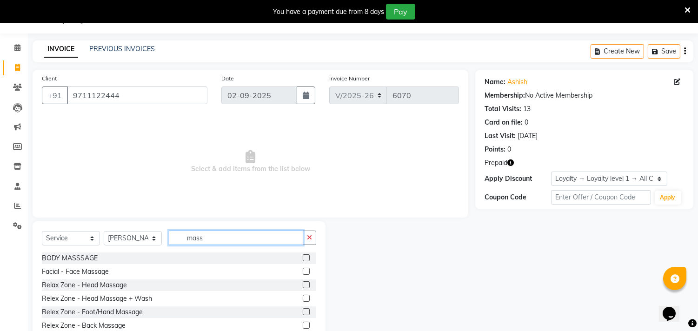
type input "mass"
click at [303, 281] on label at bounding box center [306, 284] width 7 height 7
click at [303, 282] on input "checkbox" at bounding box center [306, 285] width 6 height 6
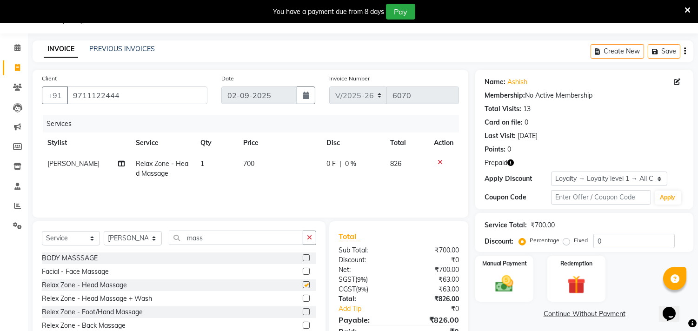
checkbox input "false"
click at [613, 242] on input "0" at bounding box center [634, 241] width 81 height 14
click at [243, 165] on span "700" at bounding box center [248, 164] width 11 height 8
select select "28029"
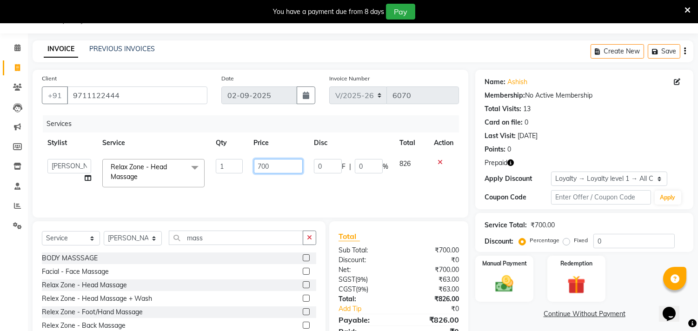
click at [280, 167] on input "700" at bounding box center [278, 166] width 49 height 14
type input "7"
type input "600"
click at [634, 241] on input "0" at bounding box center [634, 241] width 81 height 14
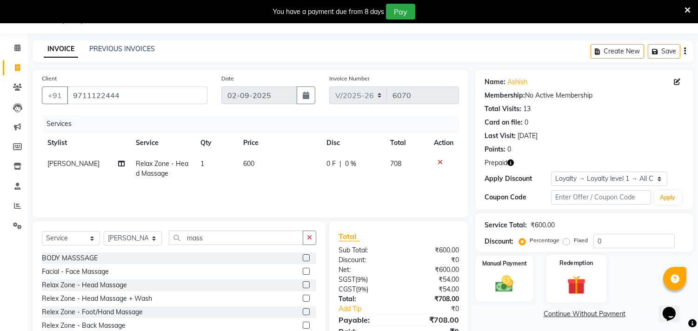
click at [571, 286] on img at bounding box center [576, 285] width 31 height 23
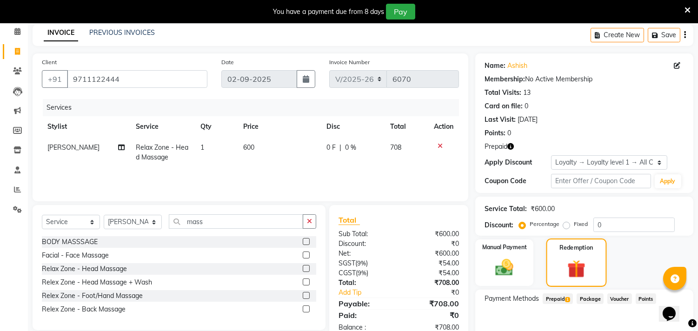
scroll to position [86, 0]
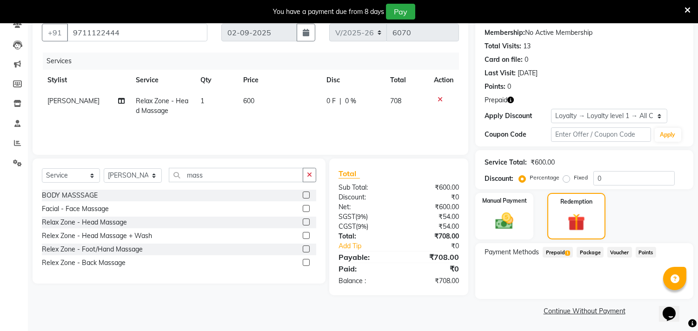
click at [557, 254] on span "Prepaid 1" at bounding box center [558, 252] width 30 height 11
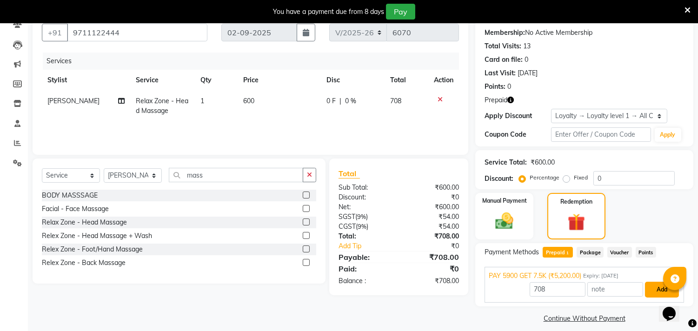
click at [648, 287] on button "Add" at bounding box center [662, 290] width 34 height 16
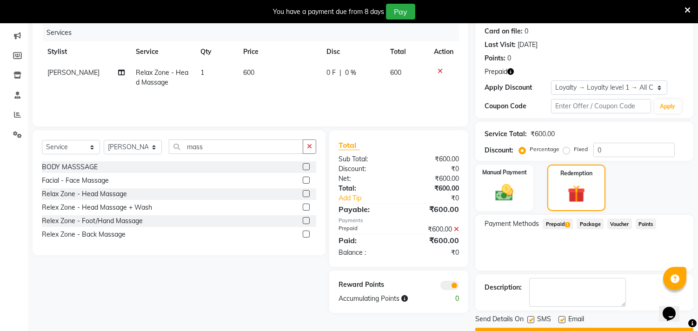
scroll to position [139, 0]
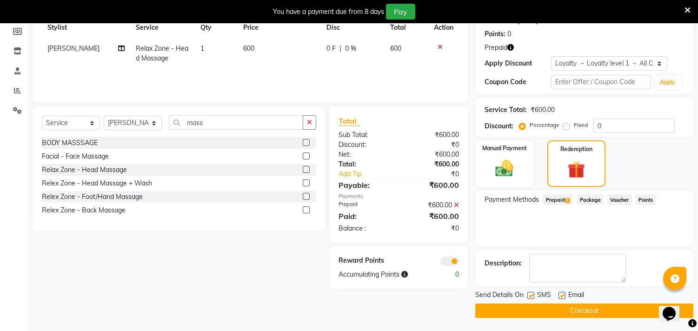
click at [582, 310] on button "Checkout" at bounding box center [585, 311] width 218 height 14
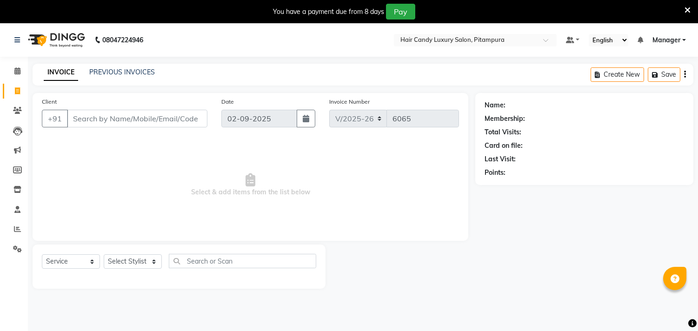
select select "4720"
select select "service"
select select "4720"
select select "service"
click at [116, 121] on input "Client" at bounding box center [137, 119] width 141 height 18
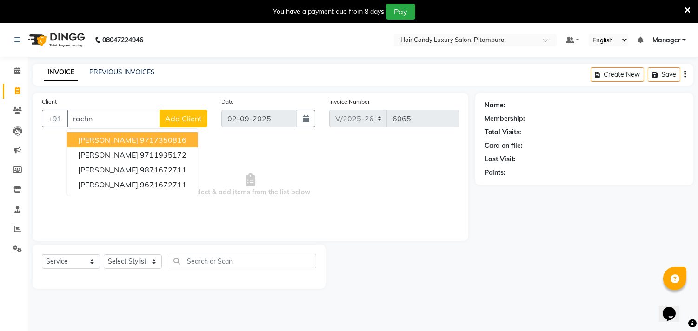
type input "rachn"
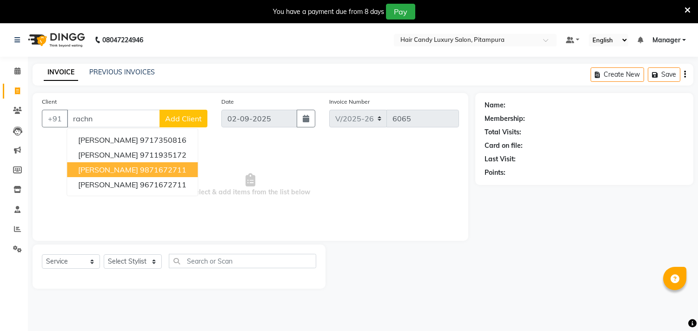
select select "4720"
select select "service"
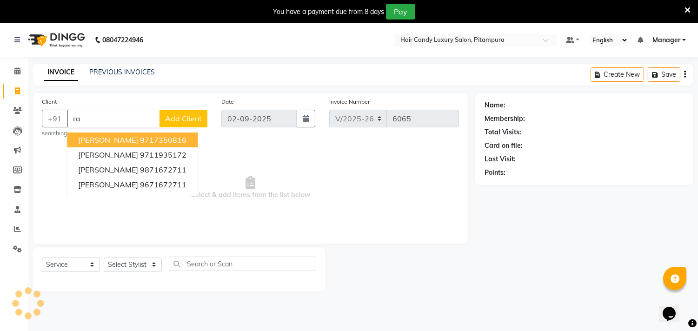
type input "r"
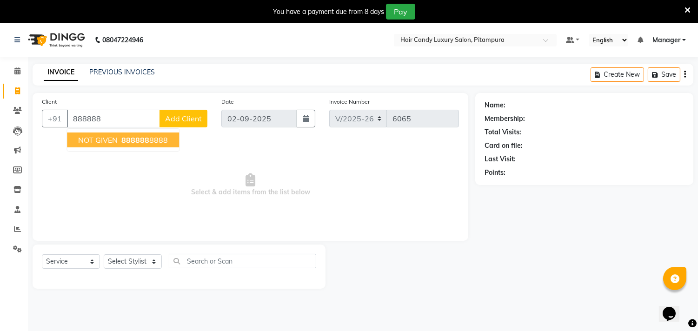
click at [160, 135] on ngb-highlight "888888 8888" at bounding box center [144, 139] width 48 height 9
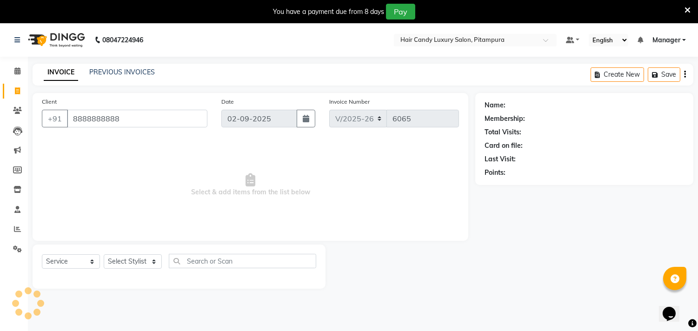
type input "8888888888"
select select "1: Object"
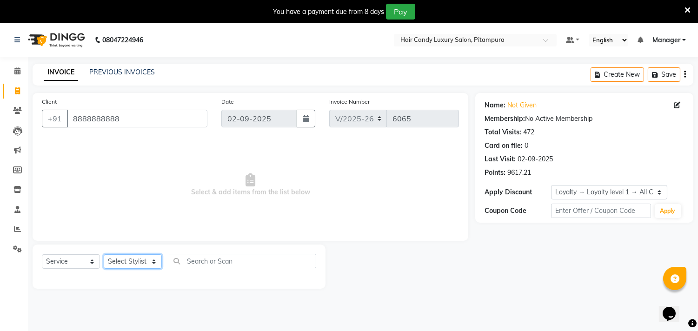
click at [114, 267] on select "Select Stylist [PERSON_NAME] [PERSON_NAME] [PERSON_NAME] [PERSON_NAME] [PERSON_…" at bounding box center [133, 262] width 58 height 14
select select "28032"
click at [104, 255] on select "Select Stylist [PERSON_NAME] [PERSON_NAME] [PERSON_NAME] [PERSON_NAME] [PERSON_…" at bounding box center [133, 262] width 58 height 14
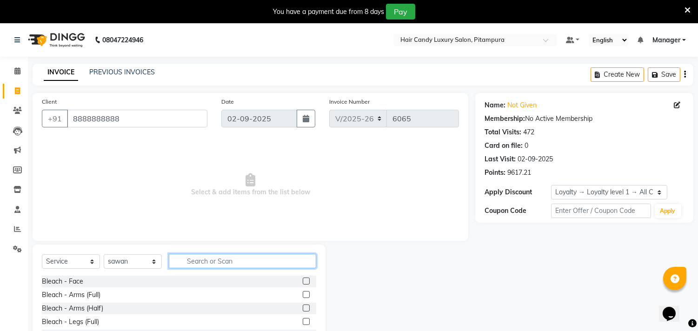
click at [209, 262] on input "text" at bounding box center [242, 261] width 147 height 14
type input "wash"
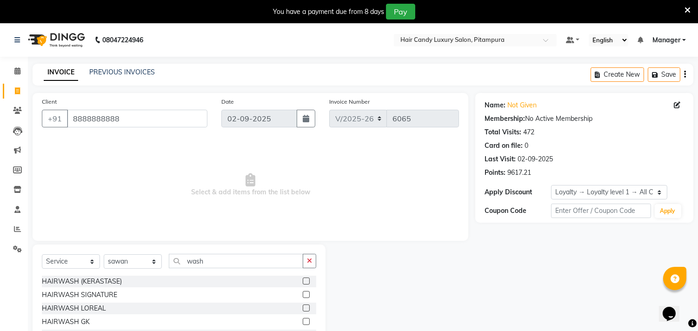
click at [303, 308] on label at bounding box center [306, 308] width 7 height 7
click at [303, 308] on input "checkbox" at bounding box center [306, 309] width 6 height 6
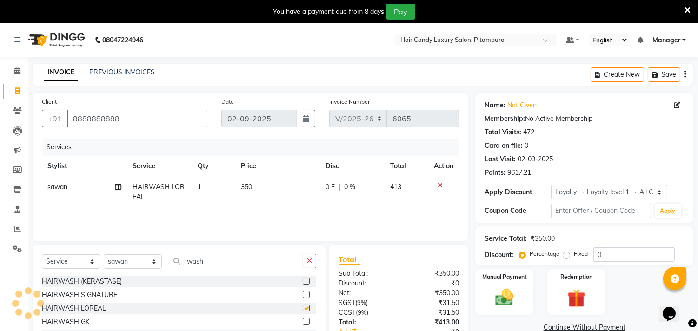
checkbox input "false"
click at [251, 179] on td "350" at bounding box center [277, 192] width 85 height 31
select select "28032"
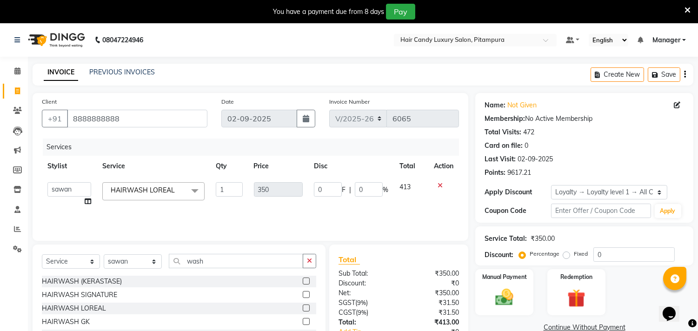
click at [441, 184] on icon at bounding box center [440, 185] width 5 height 7
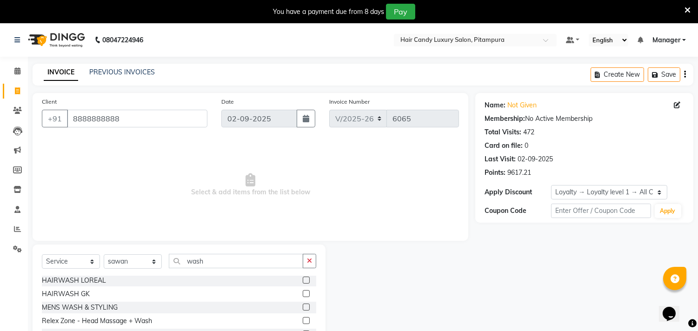
scroll to position [52, 0]
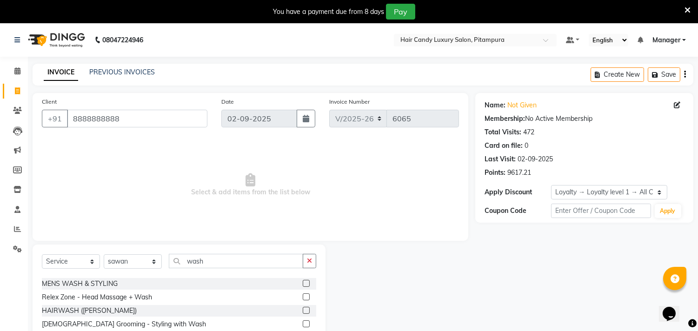
click at [303, 309] on label at bounding box center [306, 310] width 7 height 7
click at [303, 309] on input "checkbox" at bounding box center [306, 311] width 6 height 6
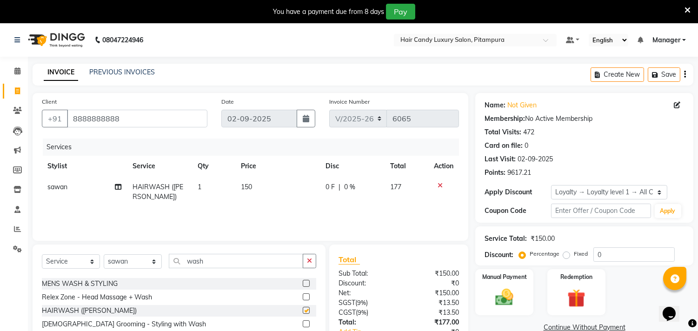
checkbox input "false"
click at [257, 185] on td "150" at bounding box center [277, 192] width 85 height 31
select select "28032"
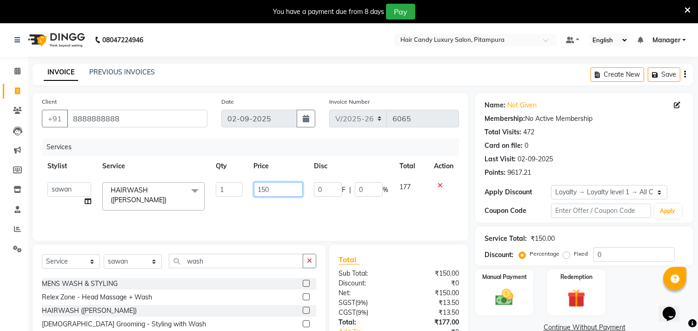
drag, startPoint x: 277, startPoint y: 190, endPoint x: 238, endPoint y: 190, distance: 39.5
click at [238, 190] on tr "Aarif AMAN ANJALI Arman Arshad ARSHAD SALMANI ASHU FAIZ gaurav Hanish harshit J…" at bounding box center [250, 197] width 417 height 40
type input "300"
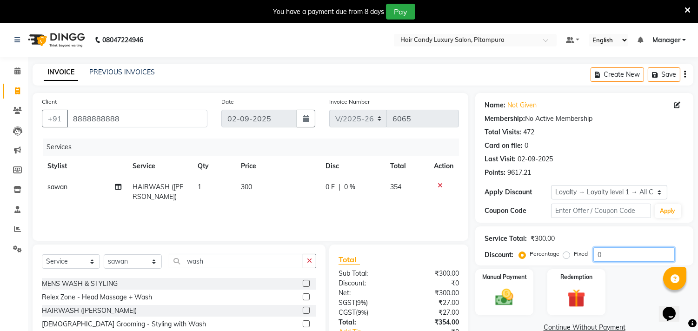
click at [620, 254] on input "0" at bounding box center [634, 255] width 81 height 14
type input "015.25"
click at [517, 278] on label "Manual Payment" at bounding box center [505, 276] width 47 height 9
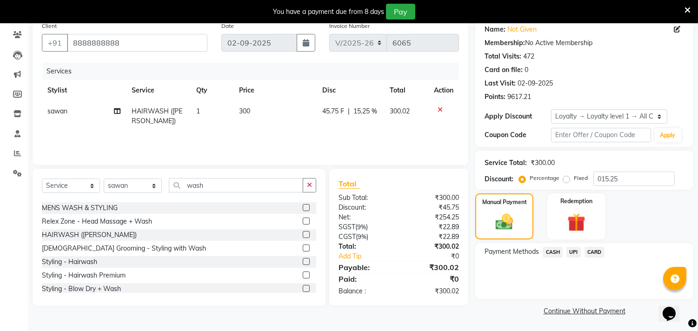
scroll to position [76, 0]
click at [549, 247] on span "CASH" at bounding box center [553, 252] width 20 height 11
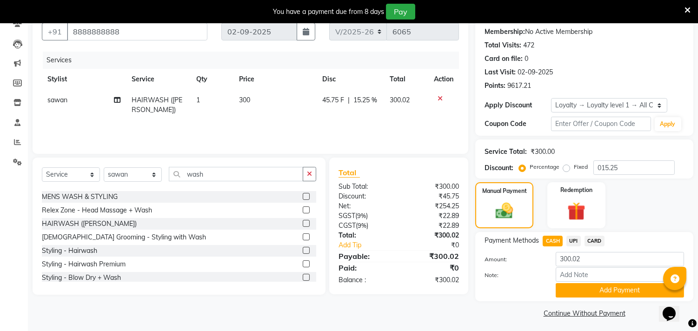
scroll to position [90, 0]
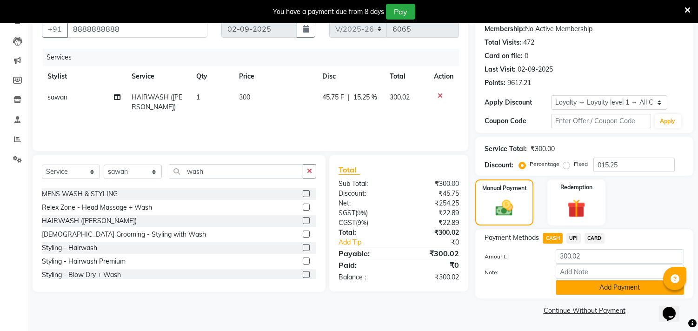
click at [574, 287] on button "Add Payment" at bounding box center [620, 288] width 128 height 14
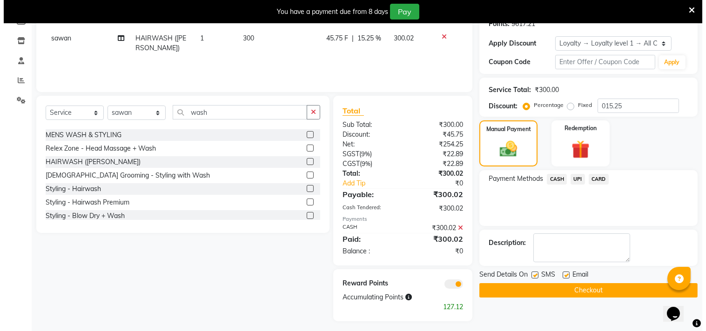
scroll to position [153, 0]
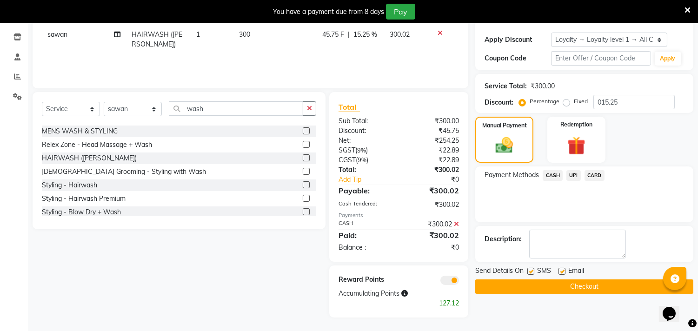
click at [449, 283] on span at bounding box center [450, 280] width 19 height 9
click at [459, 282] on input "checkbox" at bounding box center [459, 282] width 0 height 0
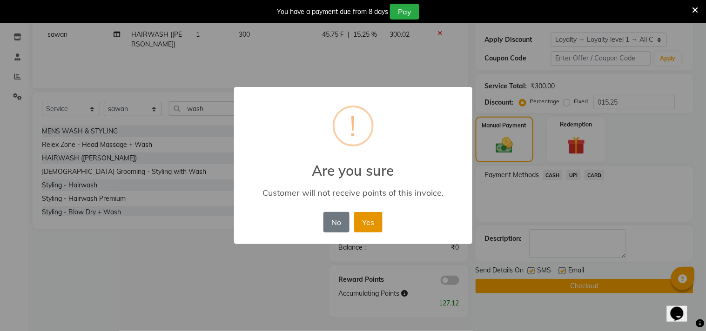
click at [377, 228] on button "Yes" at bounding box center [368, 222] width 28 height 20
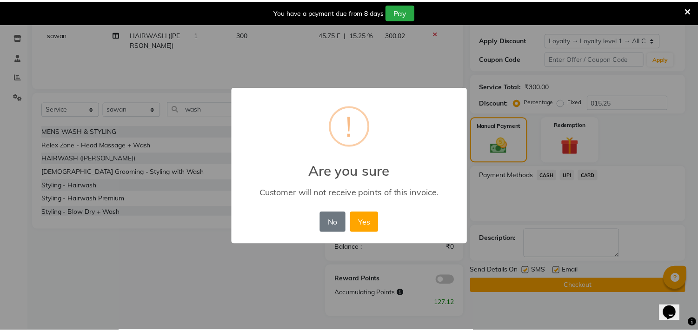
scroll to position [129, 0]
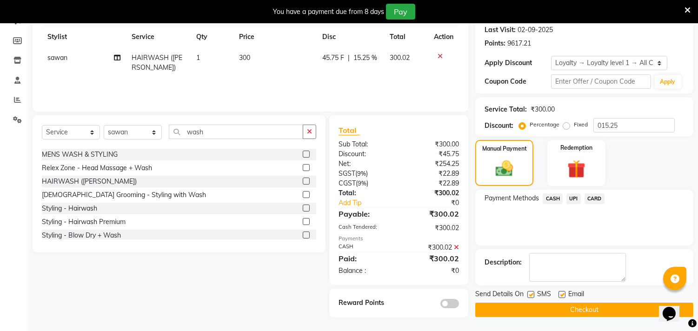
click at [536, 306] on button "Checkout" at bounding box center [585, 310] width 218 height 14
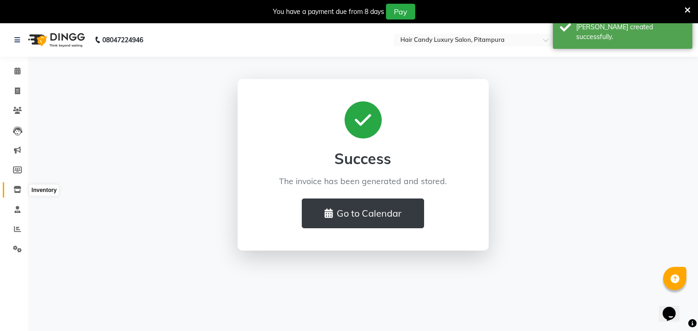
click at [20, 189] on icon at bounding box center [17, 189] width 8 height 7
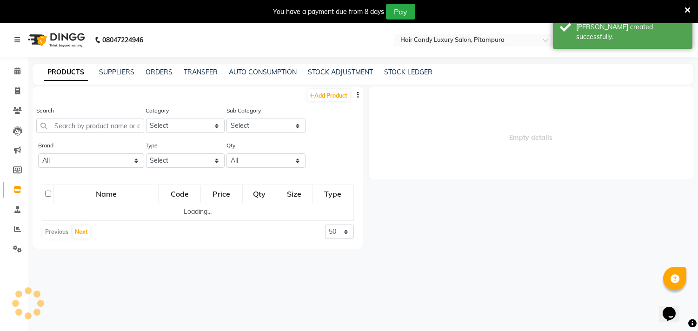
select select
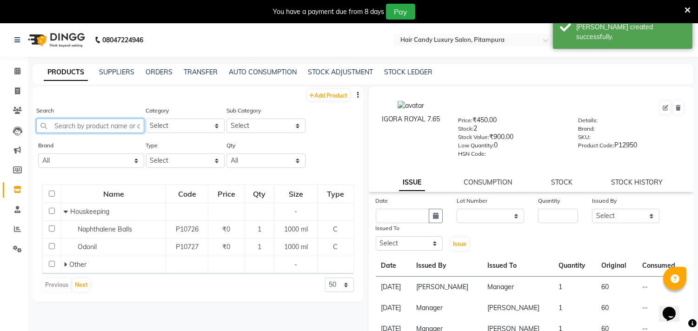
click at [113, 126] on input "text" at bounding box center [90, 126] width 108 height 14
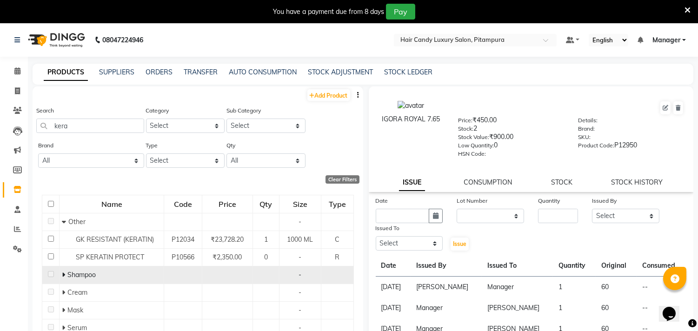
click at [62, 275] on icon at bounding box center [63, 275] width 3 height 7
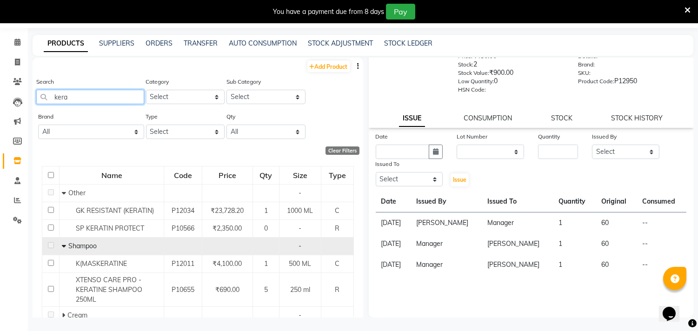
drag, startPoint x: 80, startPoint y: 95, endPoint x: 42, endPoint y: 96, distance: 38.6
click at [42, 95] on input "kera" at bounding box center [90, 97] width 108 height 14
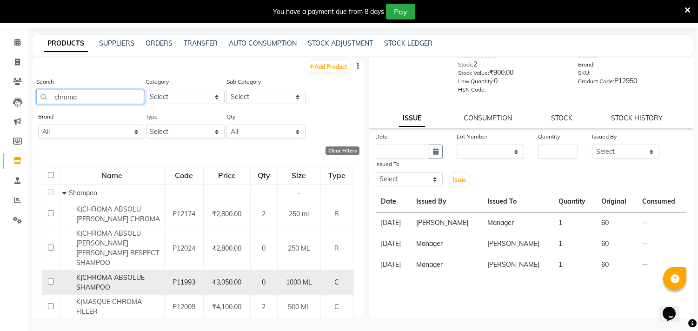
type input "chroma"
click at [50, 279] on input "checkbox" at bounding box center [51, 282] width 6 height 6
checkbox input "true"
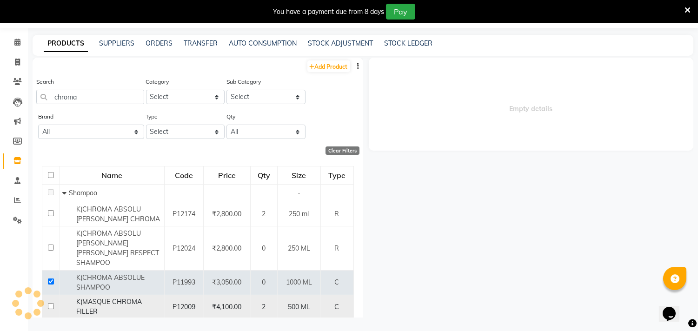
select select
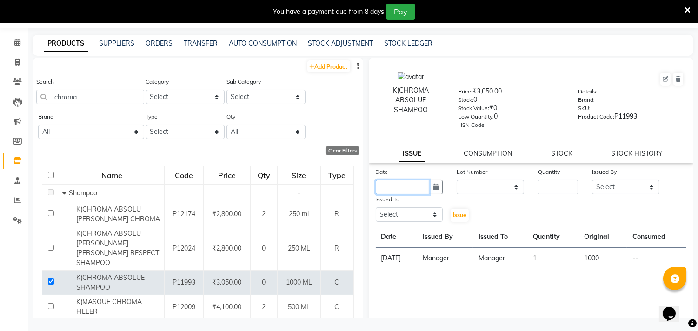
click at [396, 191] on input "text" at bounding box center [403, 187] width 54 height 14
select select "9"
select select "2025"
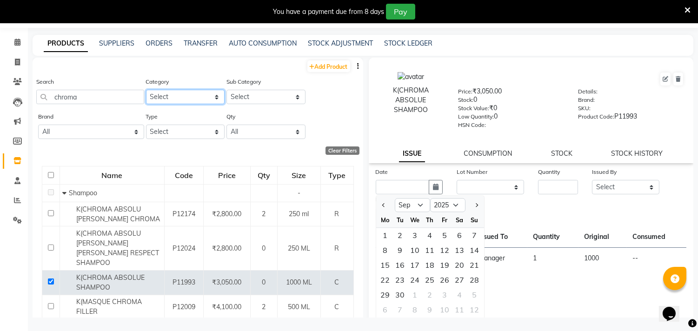
click at [185, 96] on select "Select Hair Skin Makeup Personal Care Appliances Beard Waxing Disposable Thread…" at bounding box center [185, 97] width 79 height 14
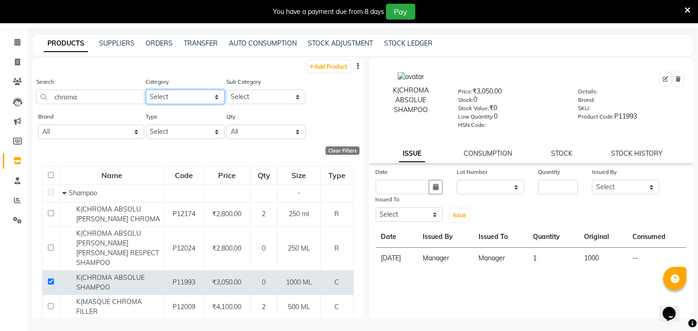
click at [185, 96] on select "Select Hair Skin Makeup Personal Care Appliances Beard Waxing Disposable Thread…" at bounding box center [185, 97] width 79 height 14
click at [426, 185] on input "text" at bounding box center [403, 187] width 54 height 14
select select "9"
select select "2025"
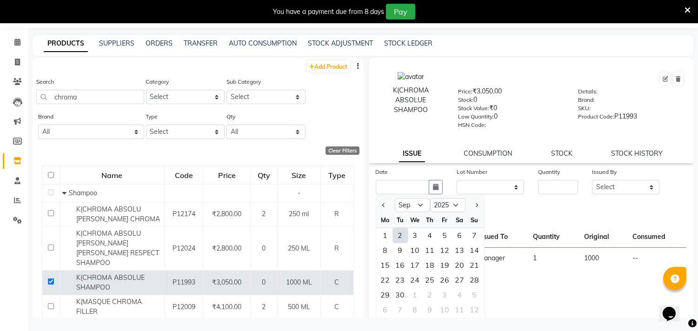
click at [400, 233] on div "2" at bounding box center [400, 235] width 15 height 15
type input "02-09-2025"
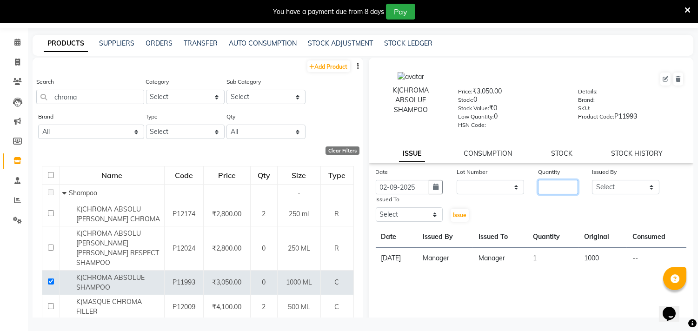
click at [547, 188] on input "number" at bounding box center [558, 187] width 40 height 14
type input "1"
click at [389, 214] on select "Select Aarif AMAN ANJALI Arman Arshad ARSHAD SALMANI ASHU FAIZ gaurav Hanish ha…" at bounding box center [409, 215] width 67 height 14
click at [250, 39] on link "AUTO CONSUMPTION" at bounding box center [263, 43] width 68 height 8
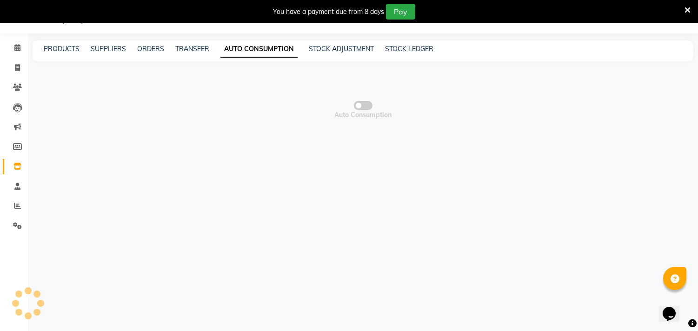
scroll to position [23, 0]
click at [397, 45] on link "STOCK LEDGER" at bounding box center [409, 49] width 48 height 8
select select "all"
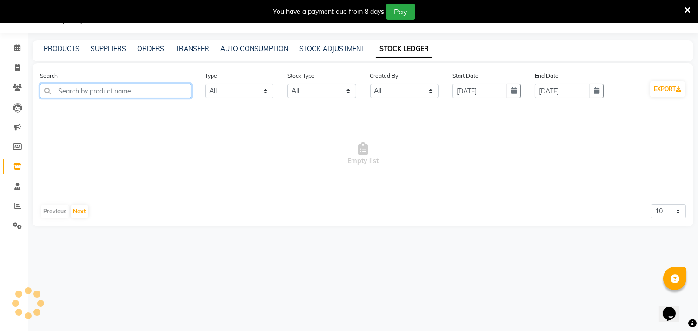
click at [137, 93] on input "text" at bounding box center [115, 91] width 151 height 14
click at [323, 43] on div "PRODUCTS SUPPLIERS ORDERS TRANSFER AUTO CONSUMPTION STOCK ADJUSTMENT STOCK LEDG…" at bounding box center [363, 50] width 661 height 21
click at [323, 45] on link "STOCK ADJUSTMENT" at bounding box center [332, 49] width 65 height 8
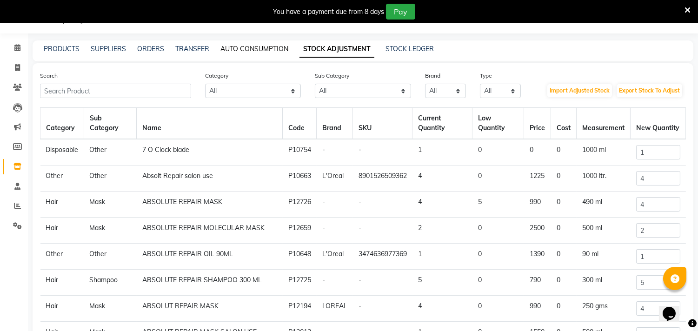
click at [235, 52] on div "AUTO CONSUMPTION" at bounding box center [255, 49] width 68 height 10
click at [235, 48] on link "AUTO CONSUMPTION" at bounding box center [255, 49] width 68 height 8
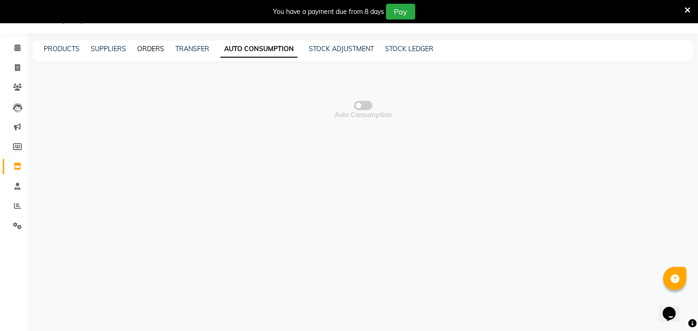
click at [147, 50] on link "ORDERS" at bounding box center [150, 49] width 27 height 8
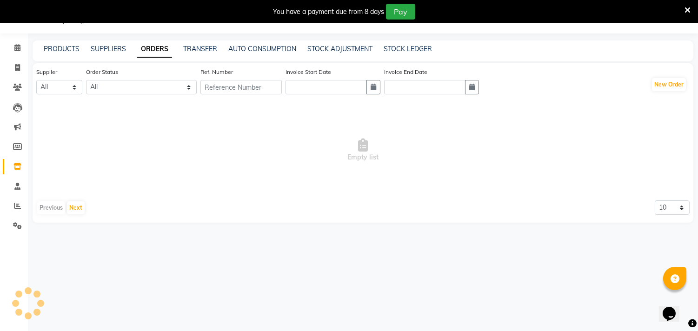
click at [147, 50] on link "ORDERS" at bounding box center [154, 49] width 35 height 17
click at [112, 46] on link "SUPPLIERS" at bounding box center [108, 49] width 35 height 8
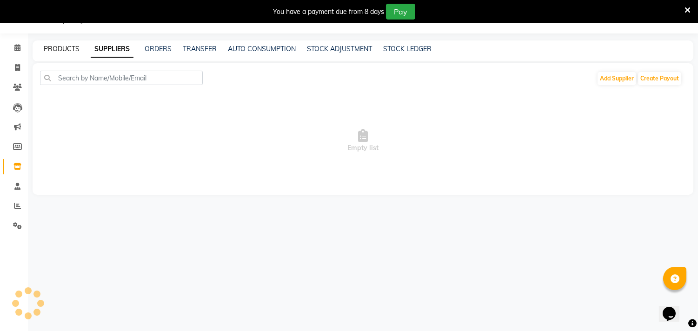
click at [66, 47] on link "PRODUCTS" at bounding box center [62, 49] width 36 height 8
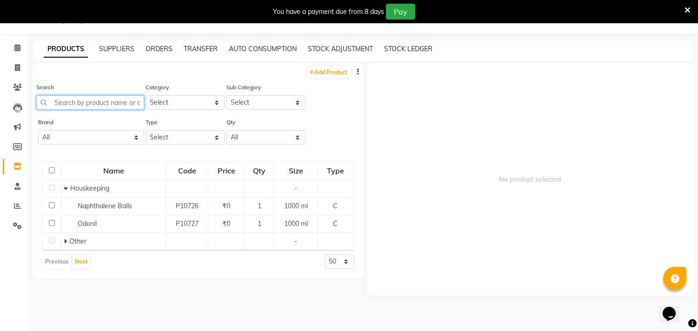
click at [88, 101] on input "text" at bounding box center [90, 102] width 108 height 14
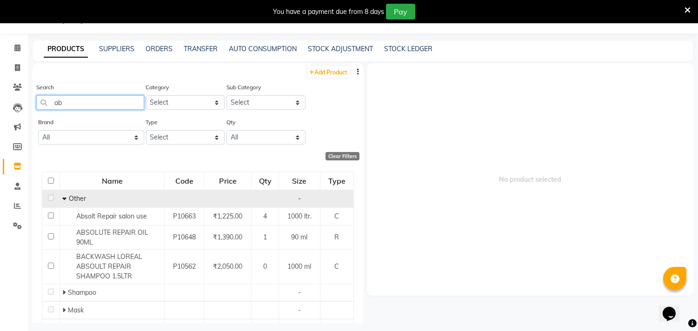
type input "a"
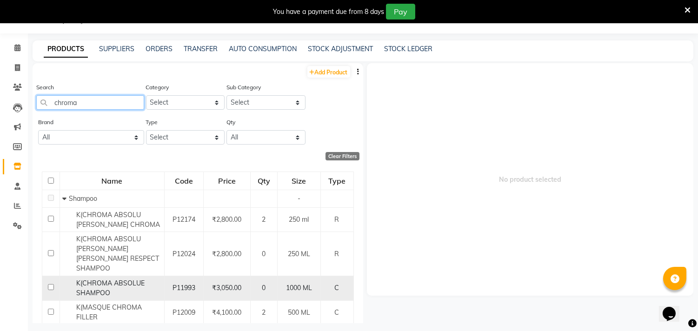
type input "chroma"
click at [51, 284] on input "checkbox" at bounding box center [51, 287] width 6 height 6
checkbox input "true"
select select
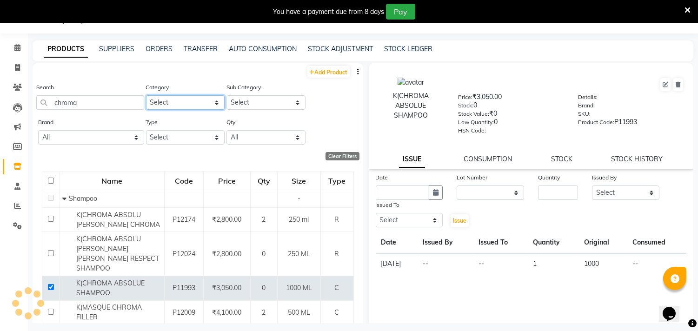
click at [181, 102] on select "Select Hair Skin Makeup Personal Care Appliances Beard Waxing Disposable Thread…" at bounding box center [185, 102] width 79 height 14
select select "650701100"
click at [146, 95] on select "Select Hair Skin Makeup Personal Care Appliances Beard Waxing Disposable Thread…" at bounding box center [185, 102] width 79 height 14
click at [237, 100] on select "Select" at bounding box center [266, 102] width 79 height 14
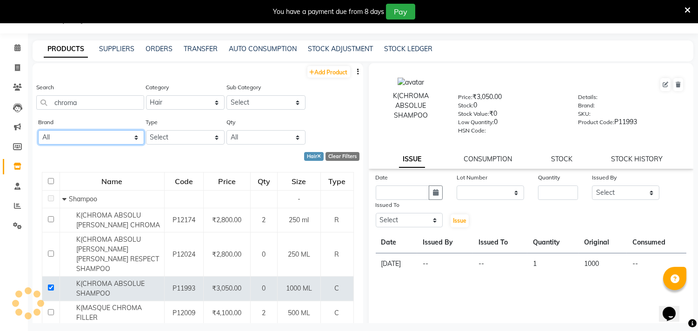
click at [80, 134] on select "All Casmara Cheryl Cheryls D-tan Gk I Gora Inoa Color Tubes Kanpeki Lea Levett …" at bounding box center [91, 137] width 106 height 14
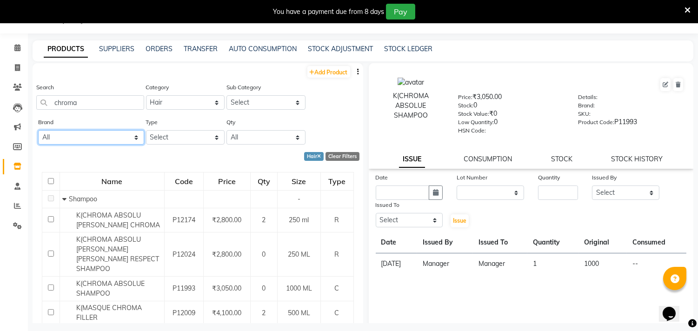
click at [81, 131] on select "All Casmara Cheryl Cheryls D-tan Gk I Gora Inoa Color Tubes Kanpeki Lea Levett …" at bounding box center [91, 137] width 106 height 14
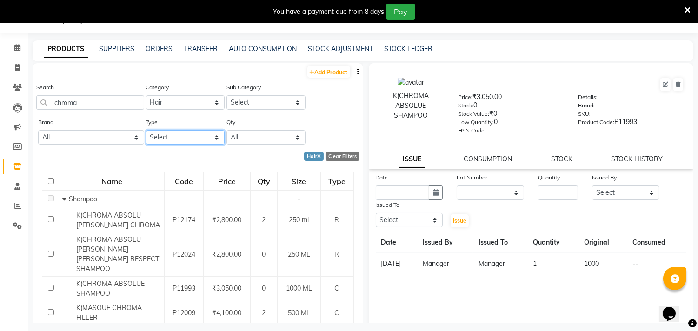
click at [185, 138] on select "Select Both Retail Consumable" at bounding box center [185, 137] width 79 height 14
select select "C"
click at [146, 130] on select "Select Both Retail Consumable" at bounding box center [185, 137] width 79 height 14
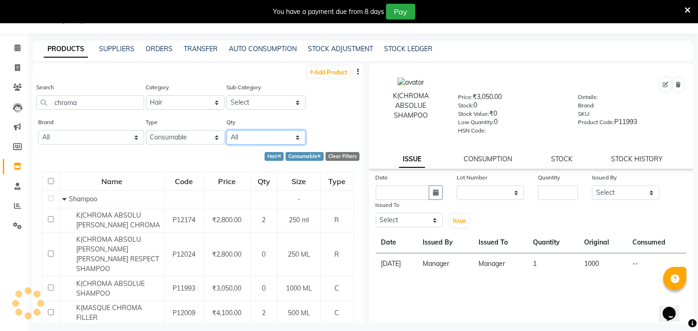
click at [232, 139] on select "All Low Out Of Stock" at bounding box center [266, 137] width 79 height 14
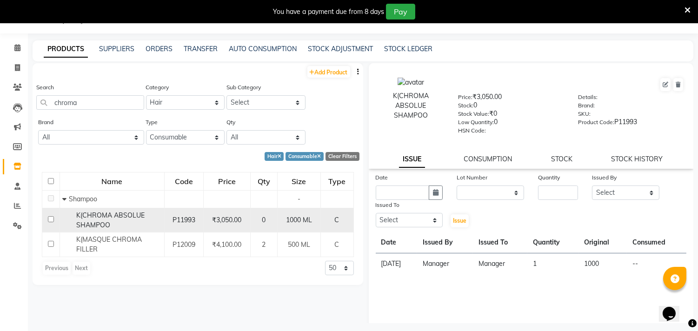
click at [51, 219] on input "checkbox" at bounding box center [51, 219] width 6 height 6
checkbox input "true"
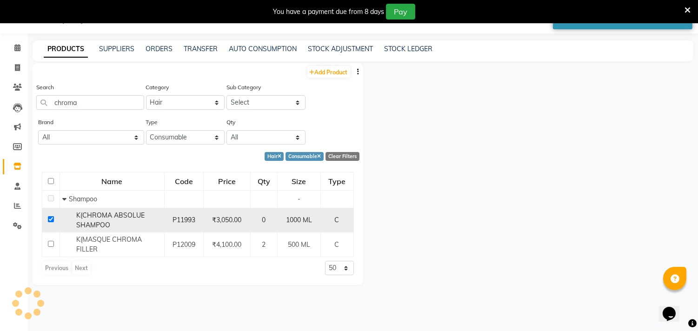
click at [273, 212] on td "0" at bounding box center [263, 220] width 27 height 25
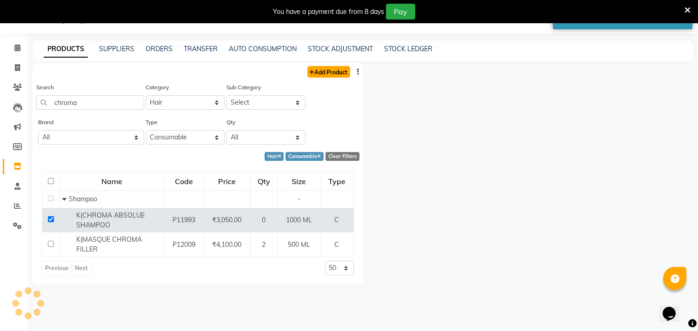
click at [328, 68] on link "Add Product" at bounding box center [329, 72] width 43 height 12
select select "true"
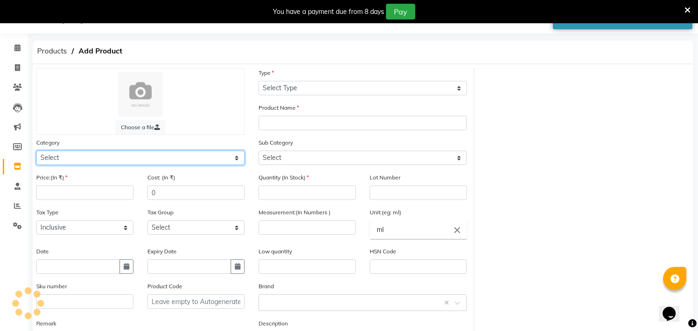
click at [96, 151] on select "Select" at bounding box center [140, 158] width 208 height 14
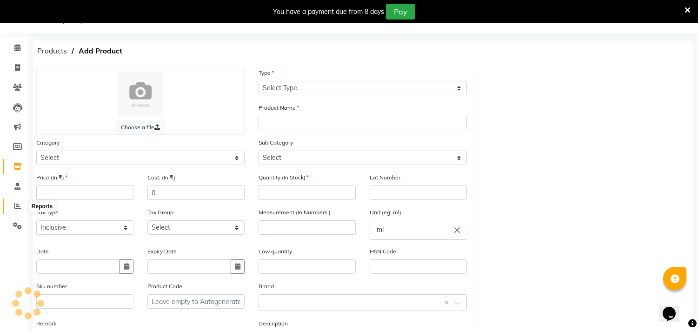
click at [14, 205] on icon at bounding box center [17, 205] width 7 height 7
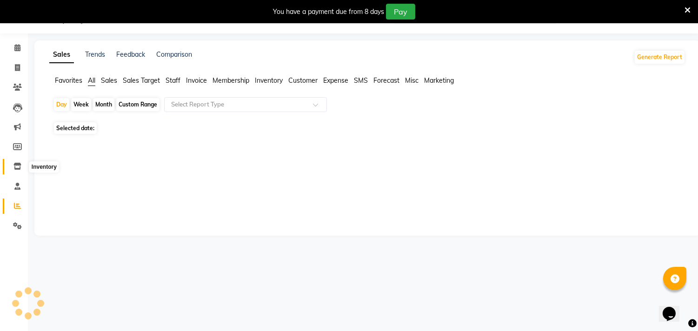
click at [18, 167] on icon at bounding box center [17, 166] width 8 height 7
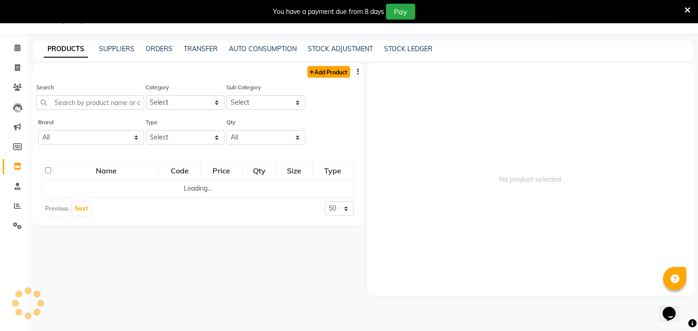
click at [328, 71] on link "Add Product" at bounding box center [329, 72] width 43 height 12
select select "true"
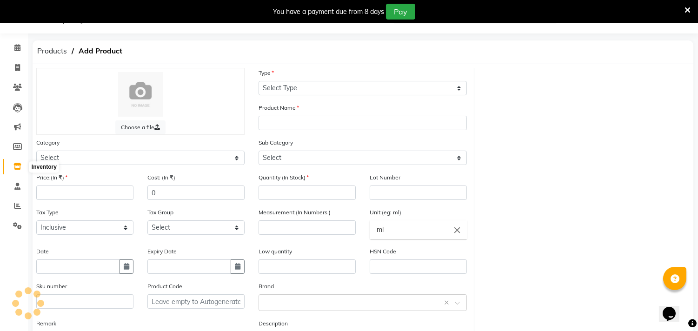
click at [14, 167] on icon at bounding box center [17, 166] width 8 height 7
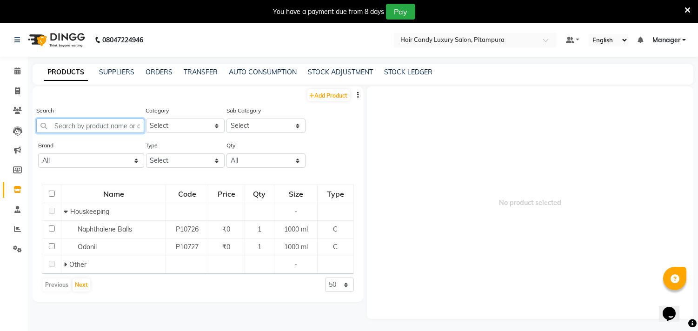
click at [132, 123] on input "text" at bounding box center [90, 126] width 108 height 14
click at [407, 69] on link "STOCK LEDGER" at bounding box center [408, 72] width 48 height 8
select select "all"
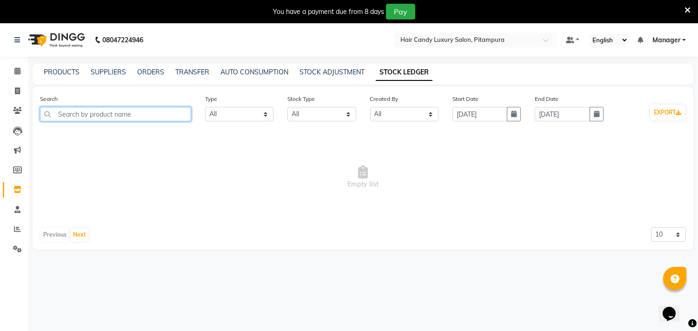
click at [144, 114] on input "text" at bounding box center [115, 114] width 151 height 14
type input "c"
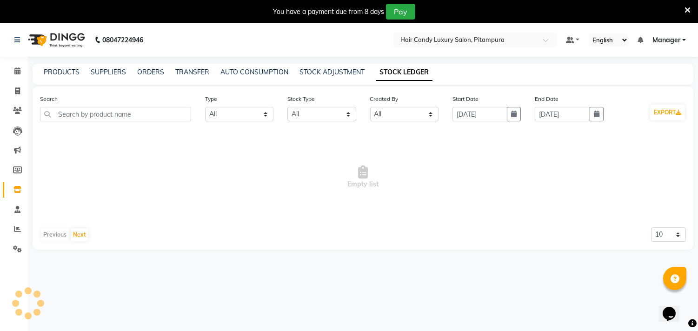
click at [347, 67] on div "STOCK ADJUSTMENT" at bounding box center [332, 72] width 65 height 10
click at [344, 72] on link "STOCK ADJUSTMENT" at bounding box center [332, 72] width 65 height 8
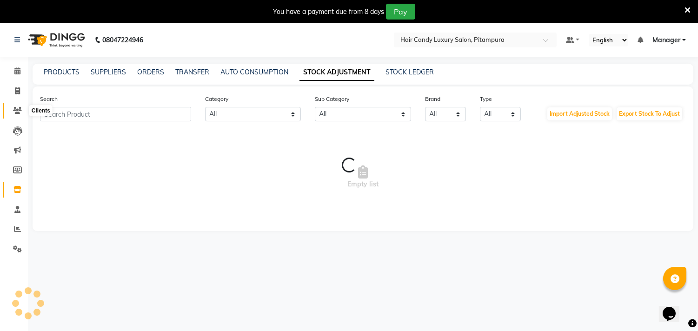
click at [16, 109] on icon at bounding box center [17, 110] width 9 height 7
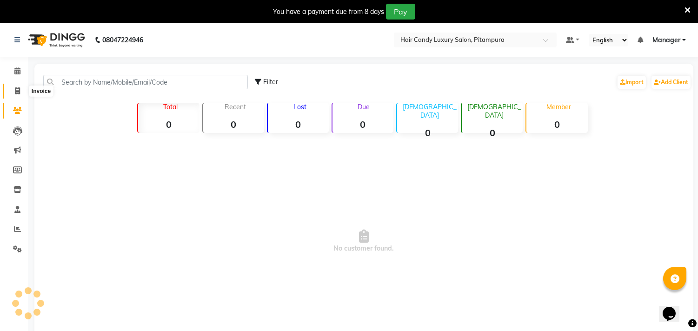
click at [15, 89] on icon at bounding box center [17, 90] width 5 height 7
select select "service"
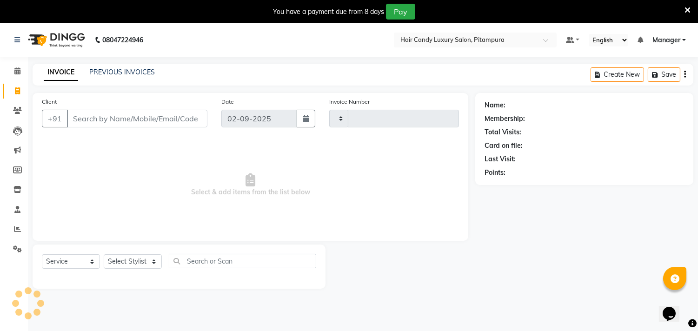
scroll to position [23, 0]
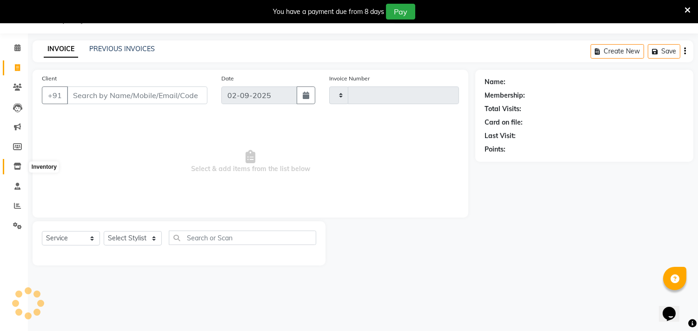
click at [23, 164] on span at bounding box center [17, 166] width 16 height 11
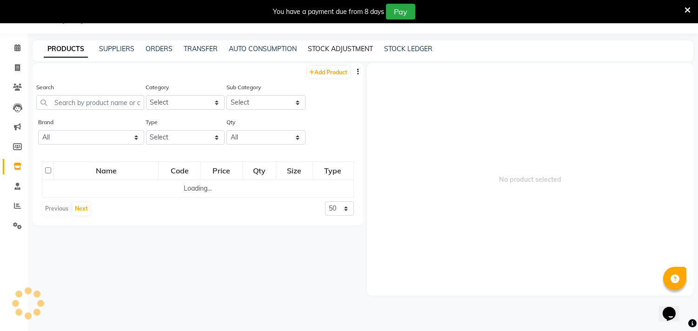
click at [336, 52] on link "STOCK ADJUSTMENT" at bounding box center [340, 49] width 65 height 8
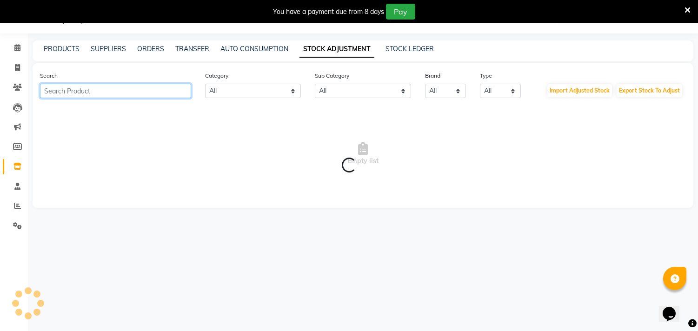
click at [127, 88] on input "text" at bounding box center [115, 91] width 151 height 14
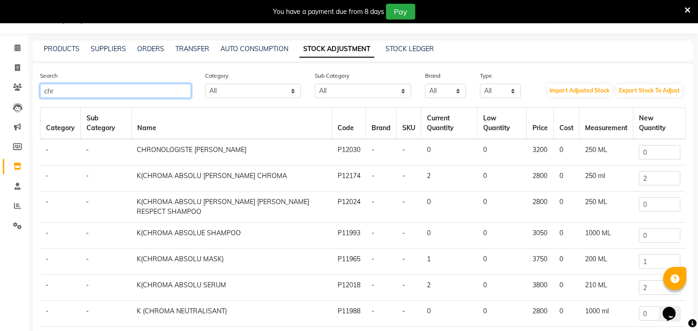
click at [136, 89] on input "chr" at bounding box center [115, 91] width 151 height 14
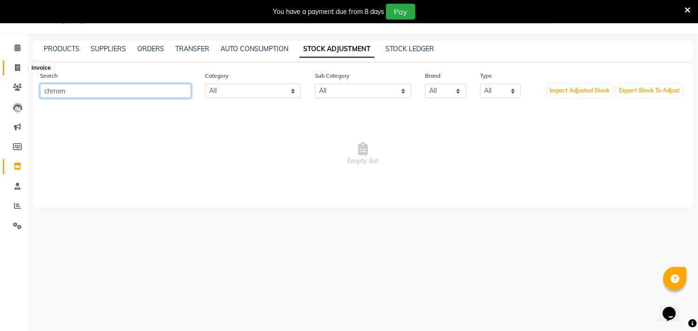
type input "chrrom"
click at [20, 67] on span at bounding box center [17, 68] width 16 height 11
select select "service"
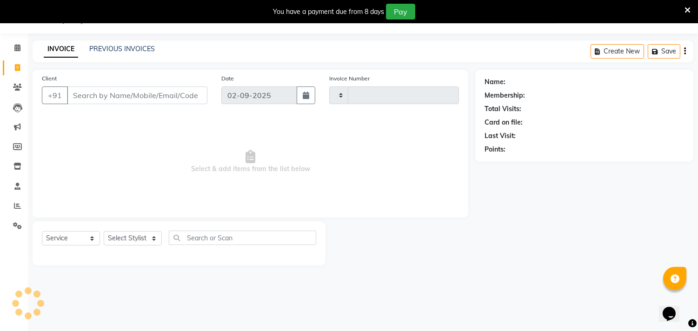
click at [113, 98] on input "Client" at bounding box center [137, 96] width 141 height 18
type input "6069"
select select "4720"
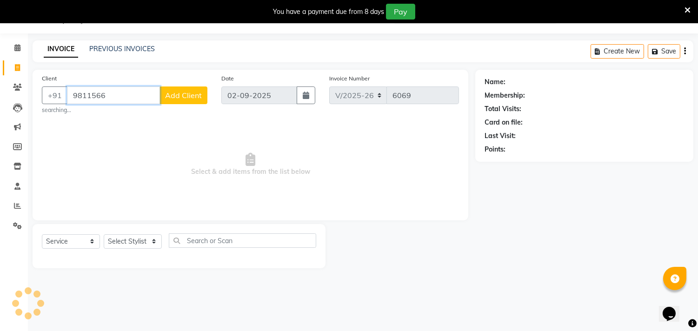
click at [117, 100] on input "9811566" at bounding box center [113, 96] width 93 height 18
click at [120, 92] on input "9811566" at bounding box center [113, 96] width 93 height 18
type input "98115"
click at [122, 90] on input "98115" at bounding box center [137, 96] width 141 height 18
